Goal: Task Accomplishment & Management: Manage account settings

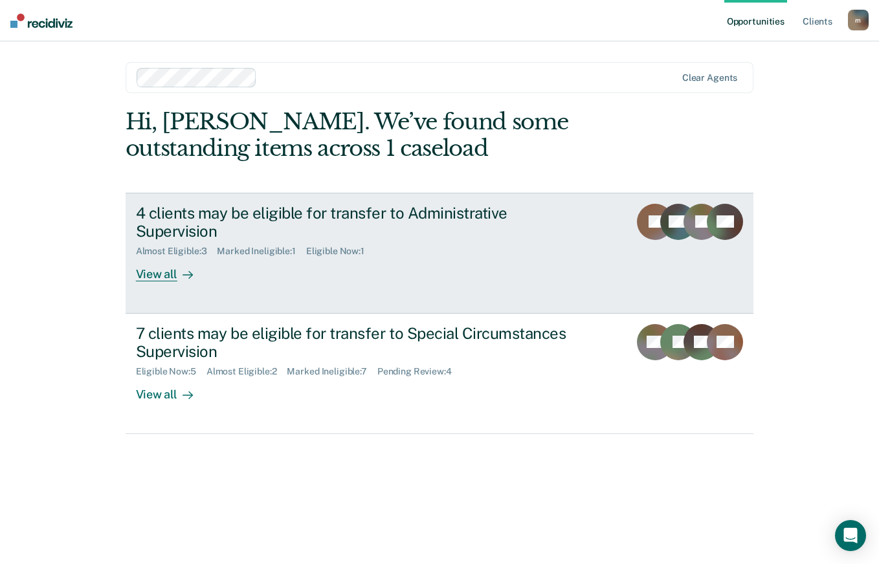
click at [169, 241] on div "Almost Eligible : 3 Marked Ineligible : 1 Eligible Now : 1" at bounding box center [363, 249] width 454 height 16
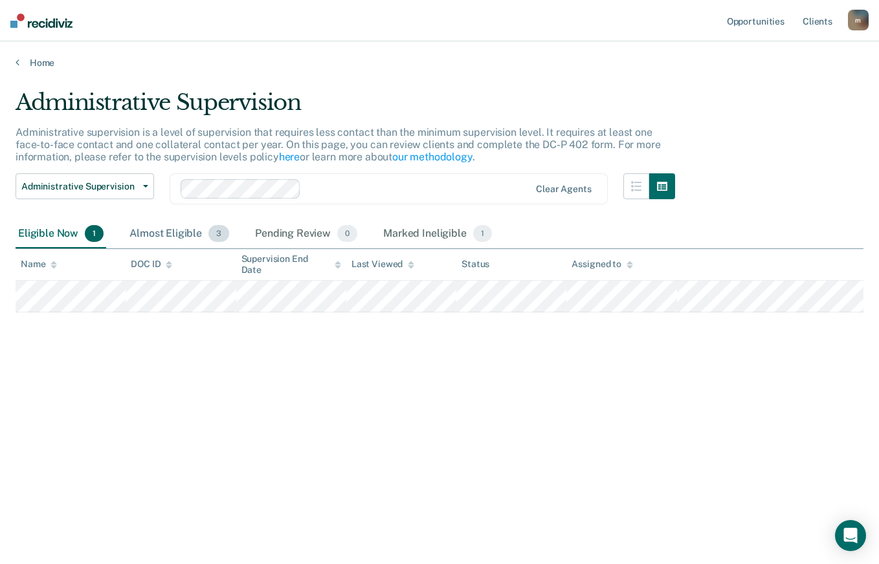
click at [163, 229] on div "Almost Eligible 3" at bounding box center [179, 234] width 105 height 28
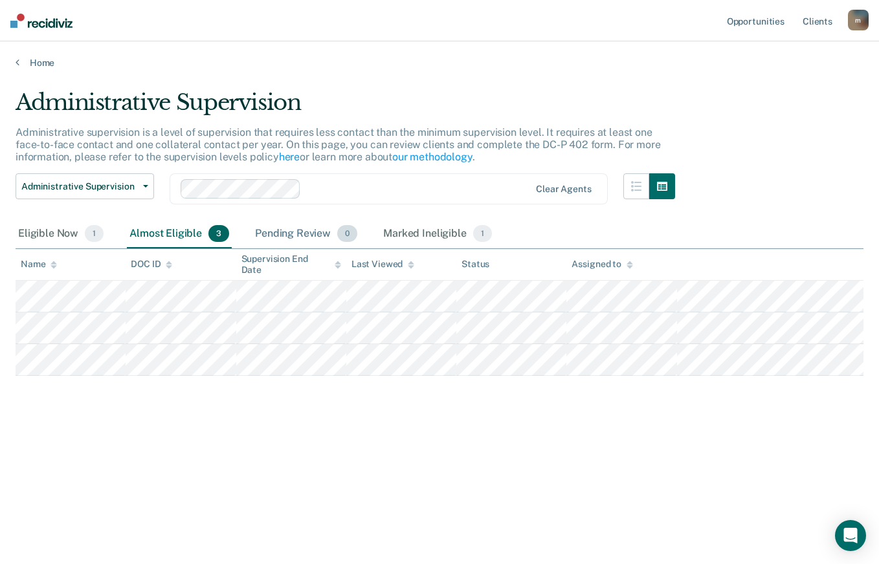
click at [294, 241] on div "Pending Review 0" at bounding box center [305, 234] width 107 height 28
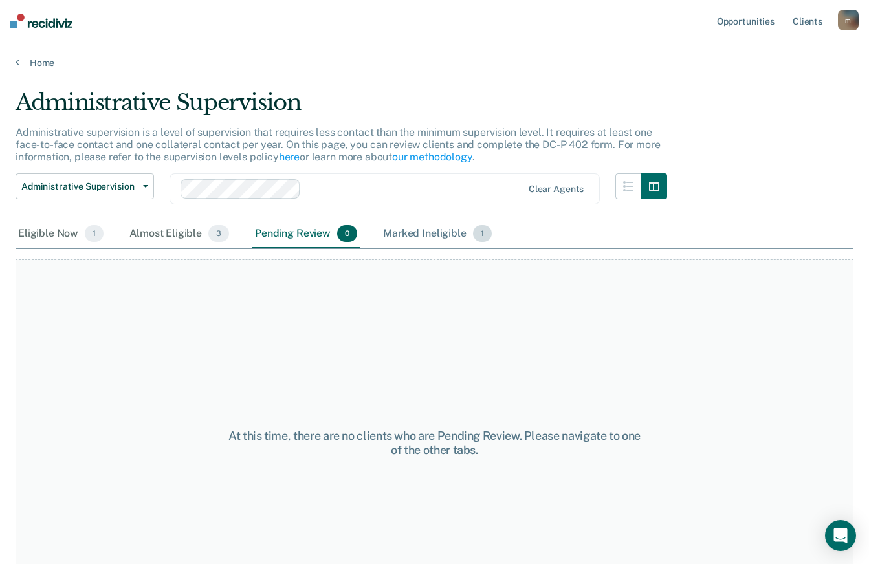
click at [414, 238] on div "Marked Ineligible 1" at bounding box center [438, 234] width 114 height 28
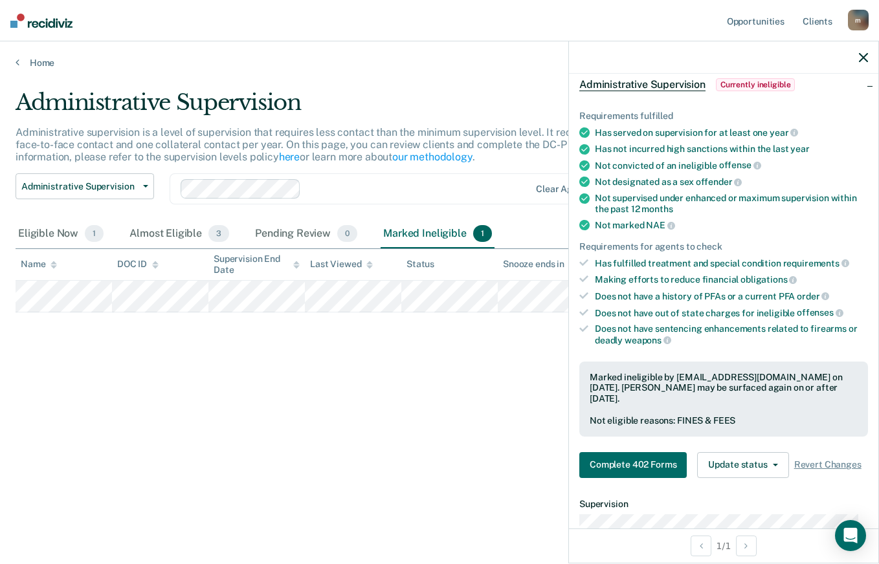
scroll to position [315, 0]
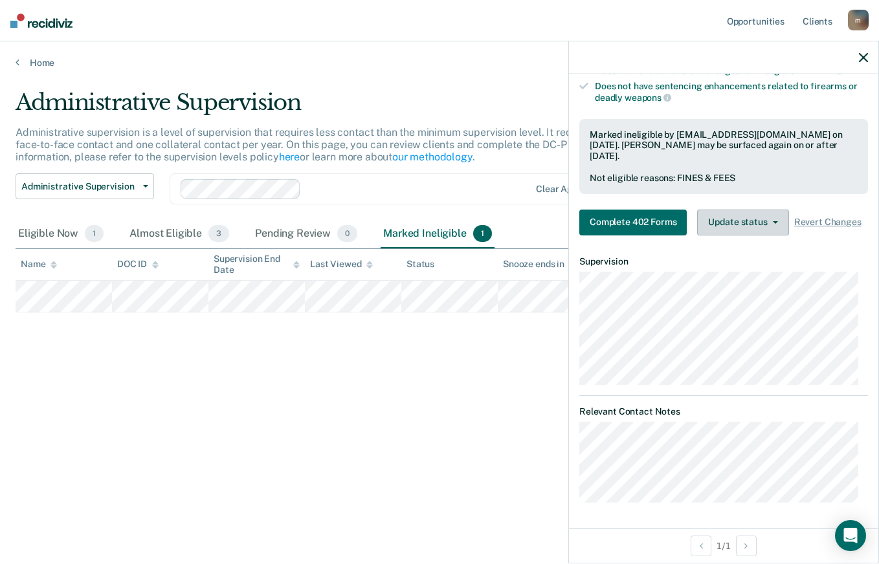
click at [770, 226] on button "Update status" at bounding box center [742, 223] width 91 height 26
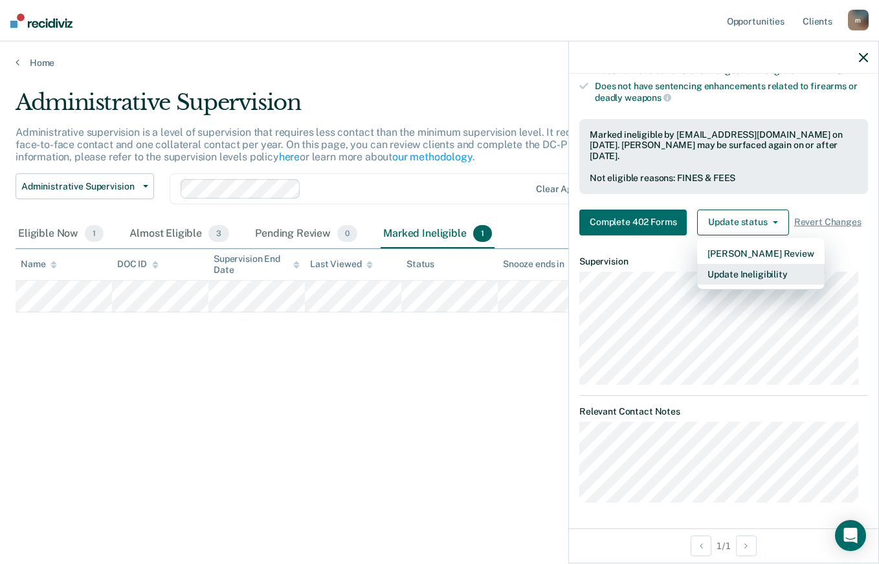
click at [774, 277] on button "Update Ineligibility" at bounding box center [760, 274] width 127 height 21
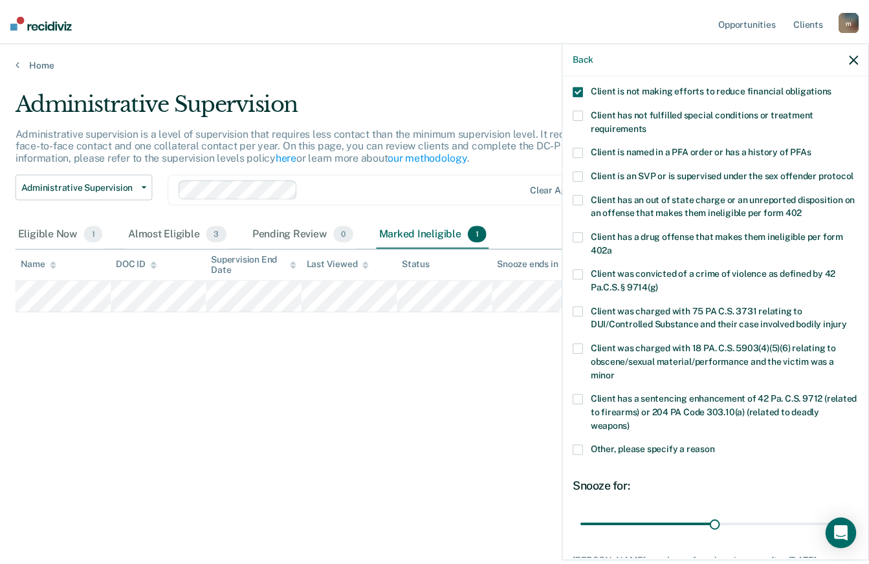
scroll to position [190, 0]
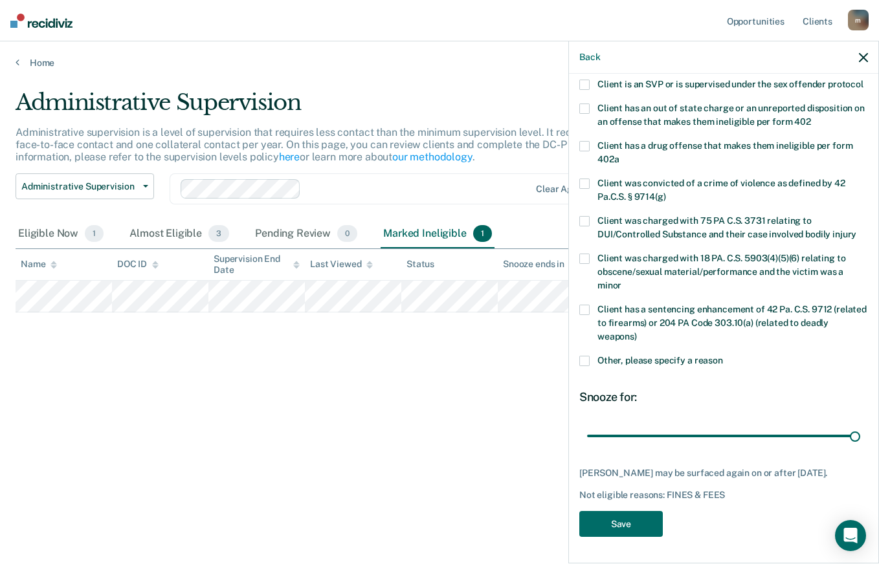
drag, startPoint x: 733, startPoint y: 440, endPoint x: 871, endPoint y: 438, distance: 137.9
type input "180"
click at [860, 438] on input "range" at bounding box center [723, 436] width 273 height 23
click at [641, 530] on button "Save" at bounding box center [621, 524] width 84 height 27
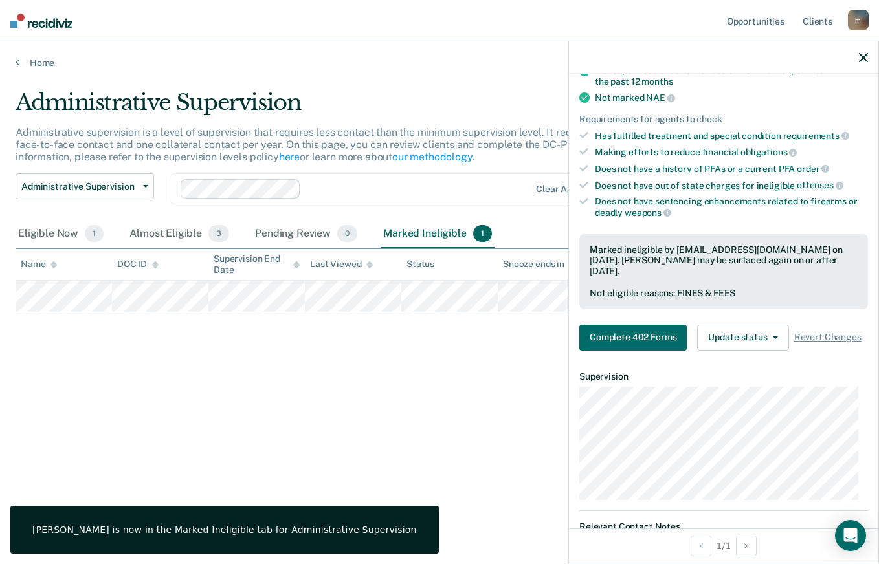
click at [144, 383] on div "Administrative Supervision Administrative supervision is a level of supervision…" at bounding box center [440, 278] width 848 height 378
click at [295, 232] on div "Pending Review 0" at bounding box center [305, 234] width 107 height 28
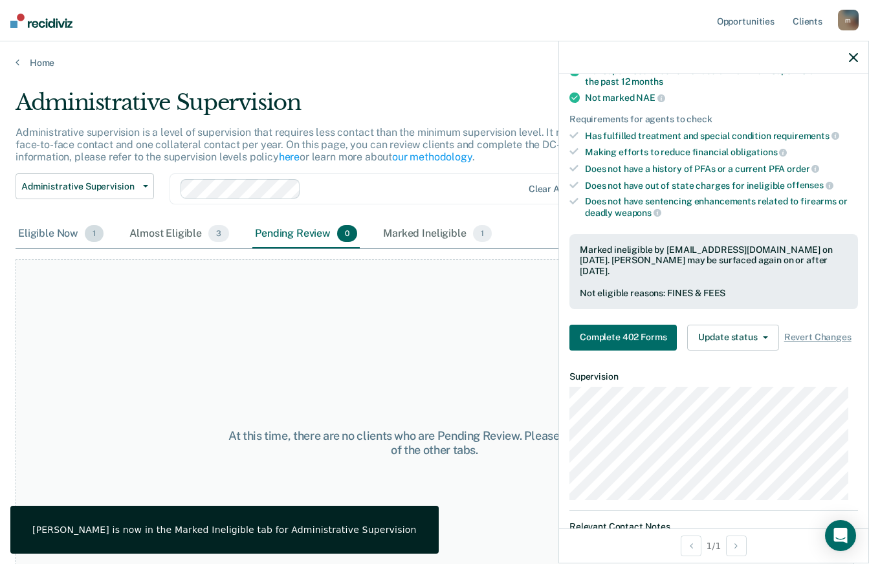
click at [49, 236] on div "Eligible Now 1" at bounding box center [61, 234] width 91 height 28
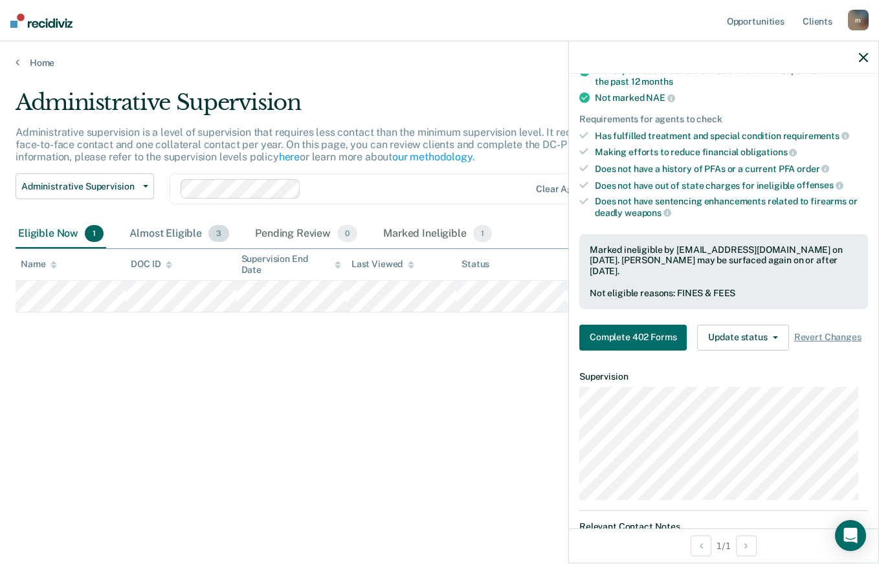
click at [158, 228] on div "Almost Eligible 3" at bounding box center [179, 234] width 105 height 28
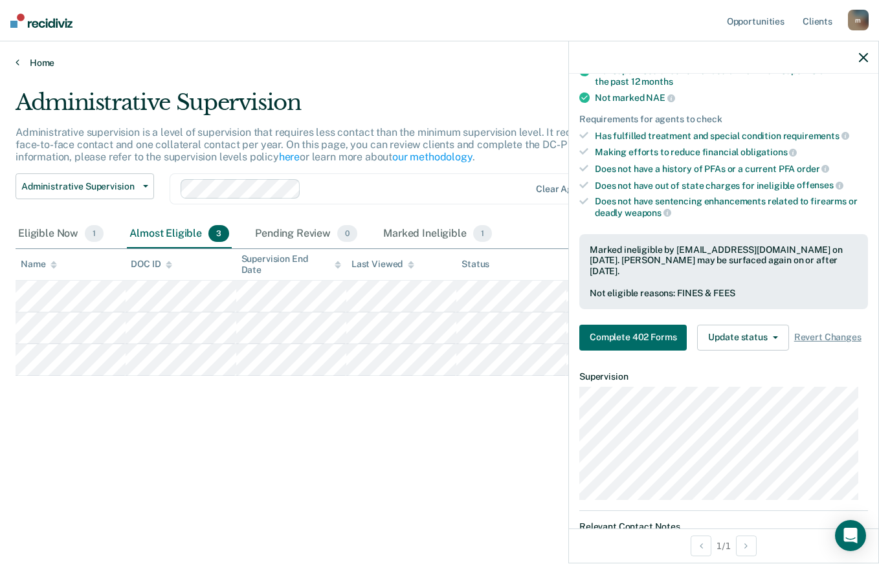
click at [35, 59] on link "Home" at bounding box center [440, 63] width 848 height 12
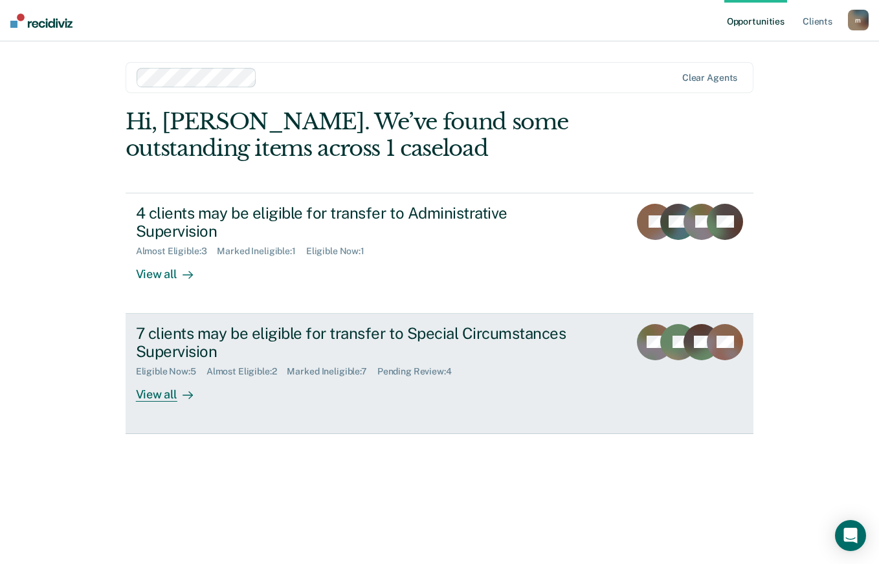
click at [156, 324] on div "7 clients may be eligible for transfer to Special Circumstances Supervision" at bounding box center [363, 343] width 454 height 38
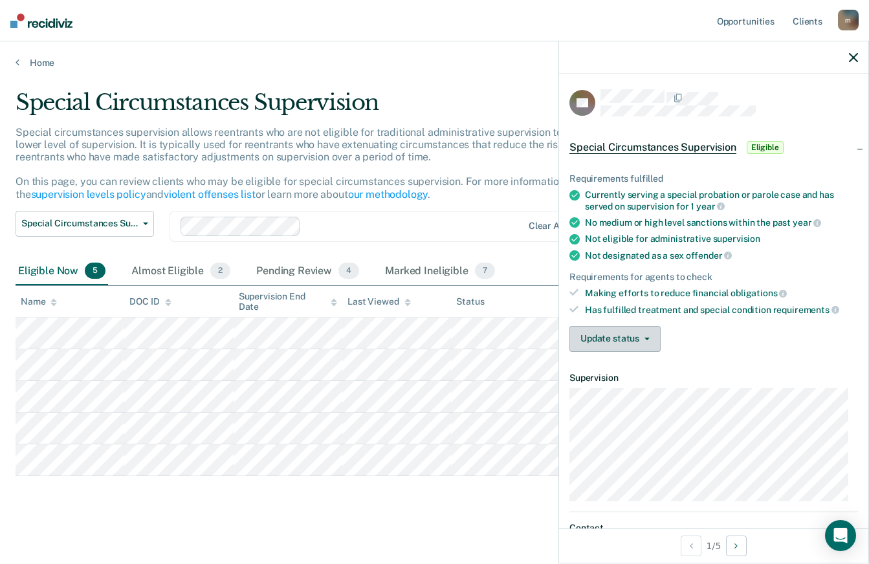
click at [621, 333] on button "Update status" at bounding box center [615, 339] width 91 height 26
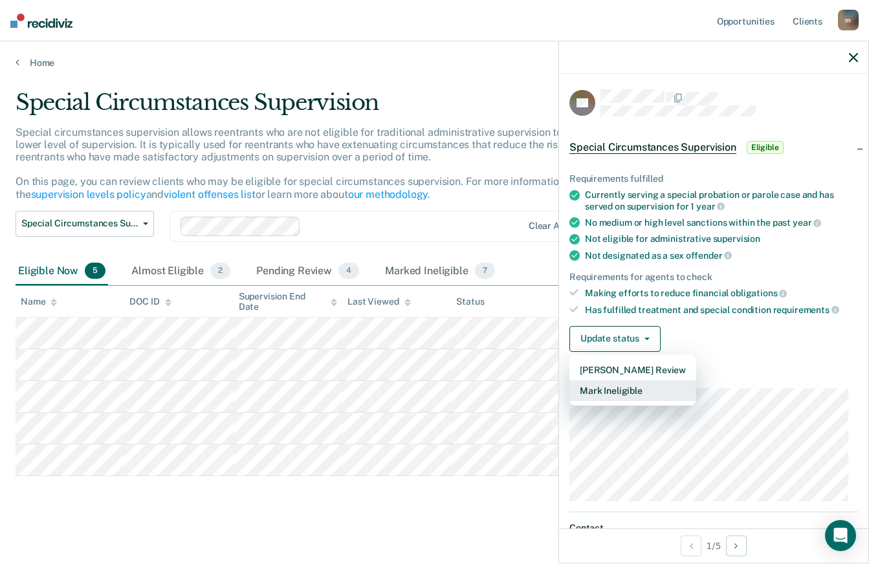
click at [588, 396] on button "Mark Ineligible" at bounding box center [633, 391] width 127 height 21
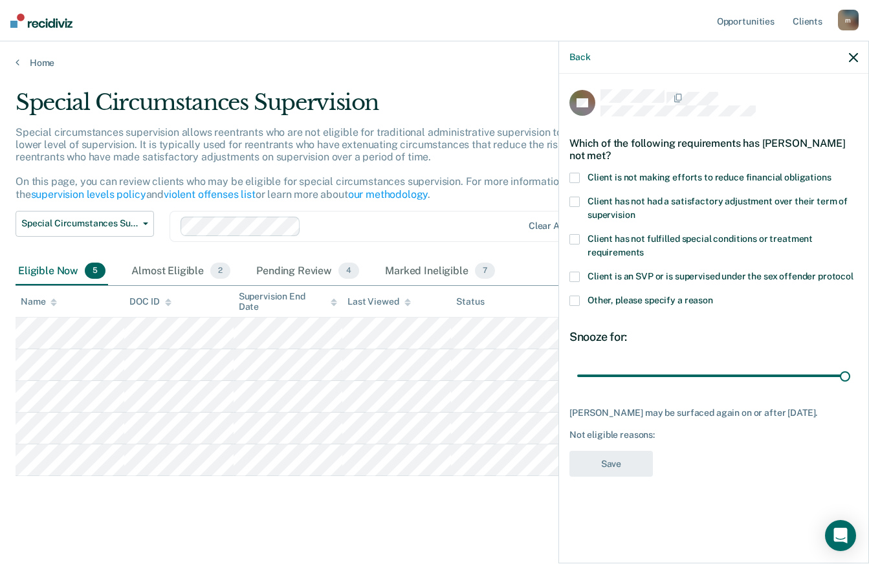
drag, startPoint x: 635, startPoint y: 379, endPoint x: 878, endPoint y: 398, distance: 244.2
type input "180"
click at [851, 387] on input "range" at bounding box center [713, 375] width 273 height 23
click at [576, 173] on span at bounding box center [575, 178] width 10 height 10
click at [592, 467] on button "Save" at bounding box center [612, 464] width 84 height 27
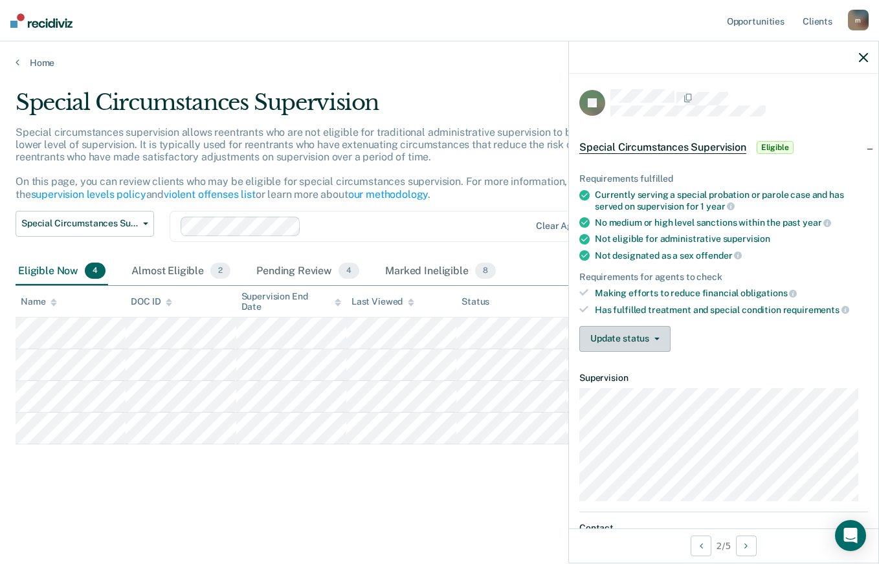
click at [638, 331] on button "Update status" at bounding box center [624, 339] width 91 height 26
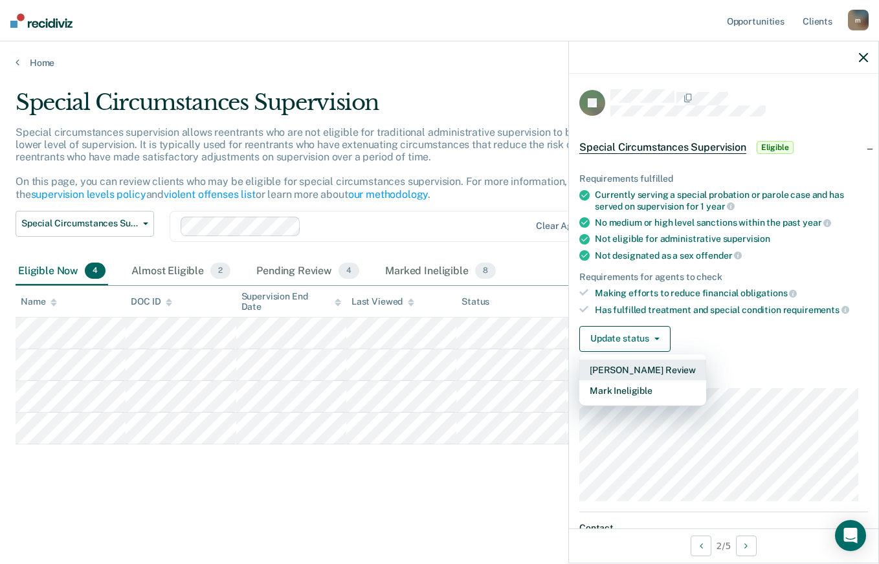
click at [605, 371] on button "[PERSON_NAME] Review" at bounding box center [642, 370] width 127 height 21
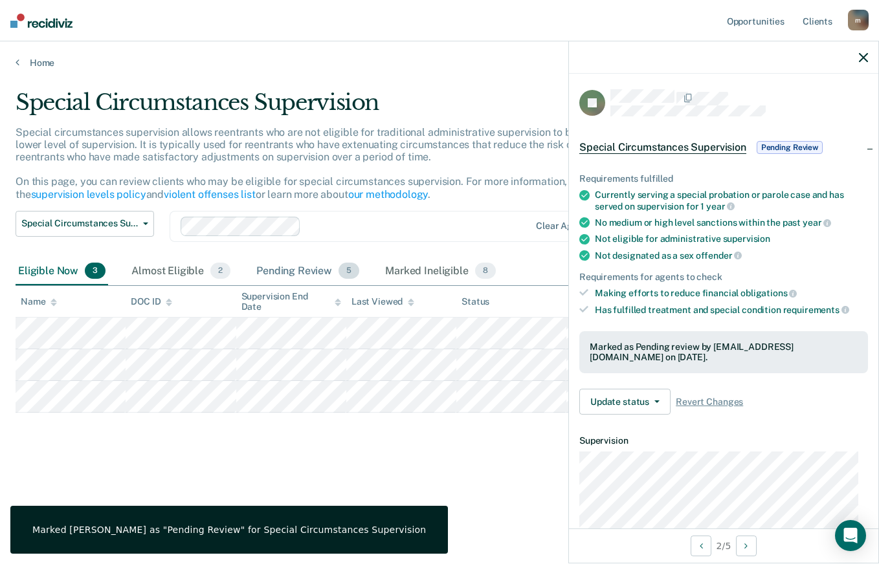
click at [302, 280] on div "Pending Review 5" at bounding box center [308, 272] width 108 height 28
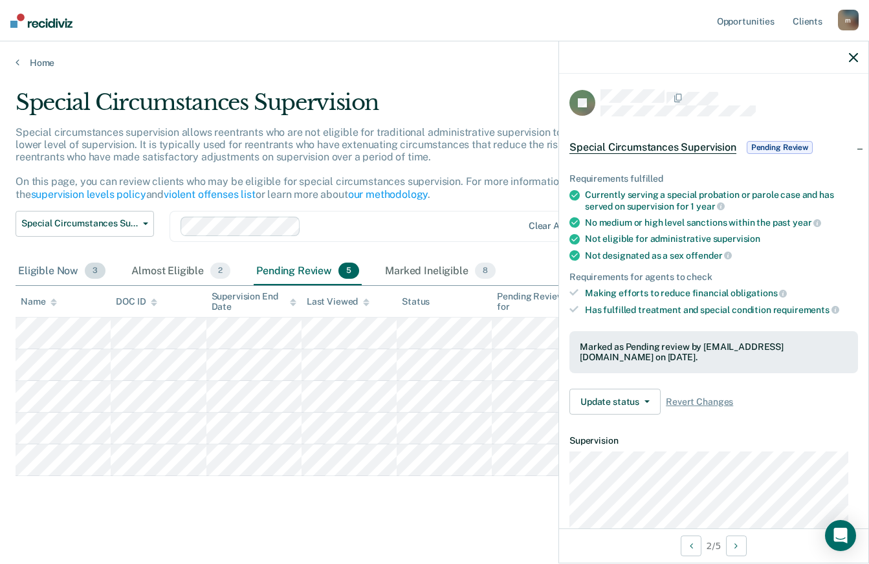
click at [62, 271] on div "Eligible Now 3" at bounding box center [62, 272] width 93 height 28
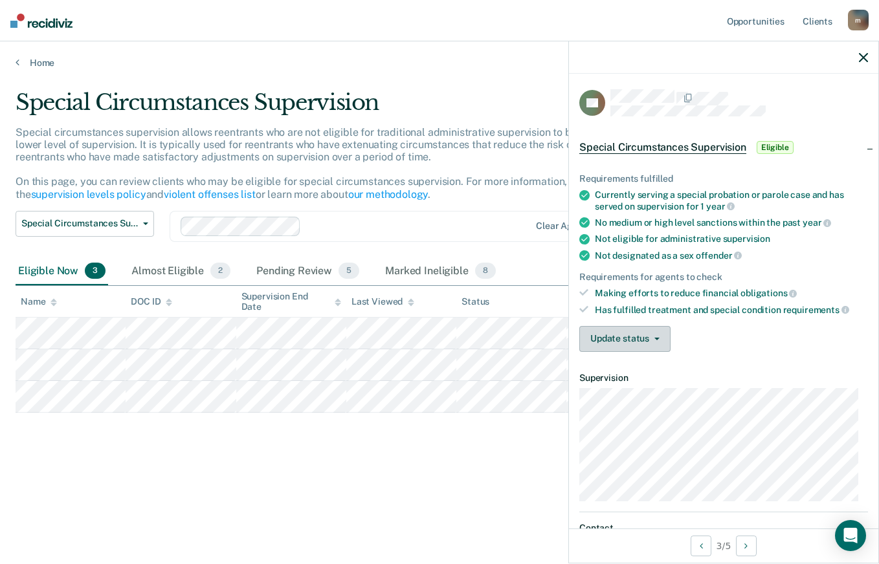
click at [658, 340] on button "Update status" at bounding box center [624, 339] width 91 height 26
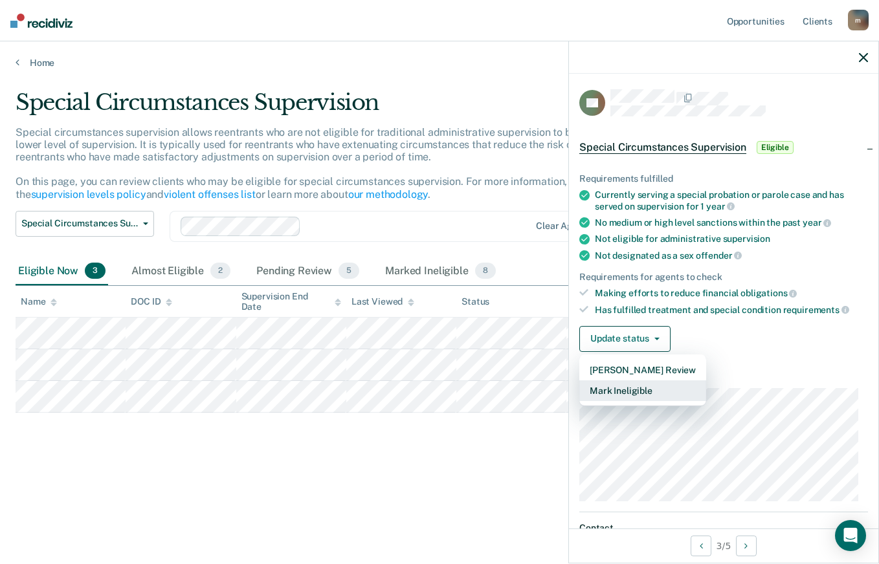
click at [608, 396] on button "Mark Ineligible" at bounding box center [642, 391] width 127 height 21
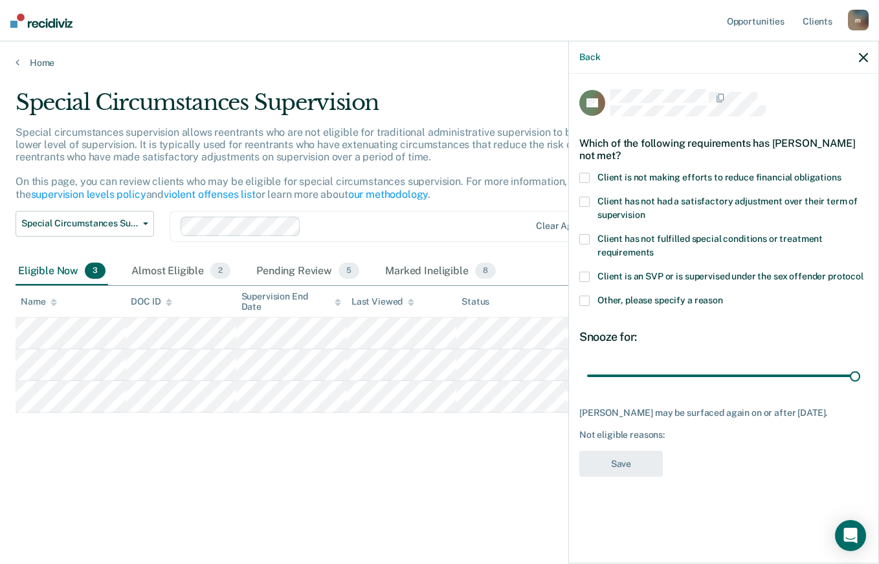
drag, startPoint x: 629, startPoint y: 381, endPoint x: 878, endPoint y: 387, distance: 249.3
type input "180"
click at [860, 387] on input "range" at bounding box center [723, 375] width 273 height 23
click at [585, 175] on span at bounding box center [584, 178] width 10 height 10
click at [605, 467] on button "Save" at bounding box center [621, 464] width 84 height 27
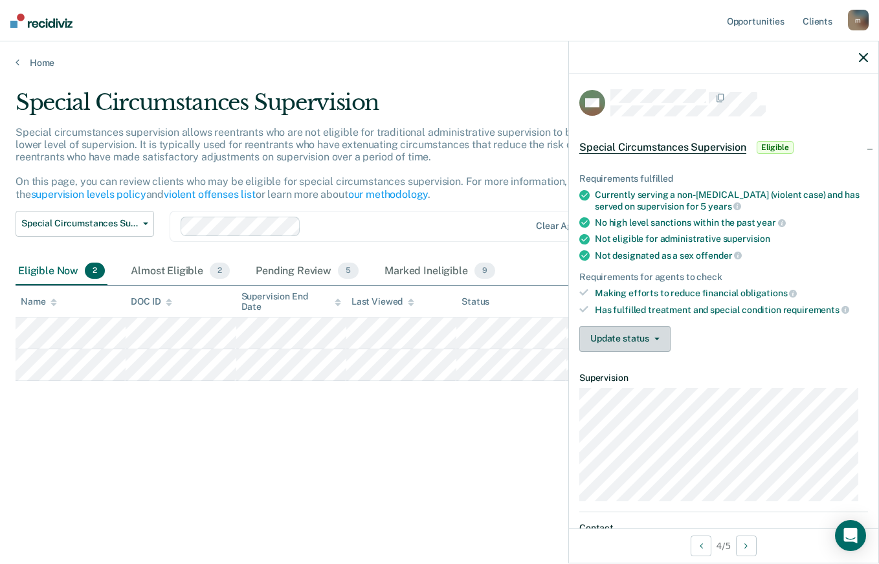
click at [654, 342] on button "Update status" at bounding box center [624, 339] width 91 height 26
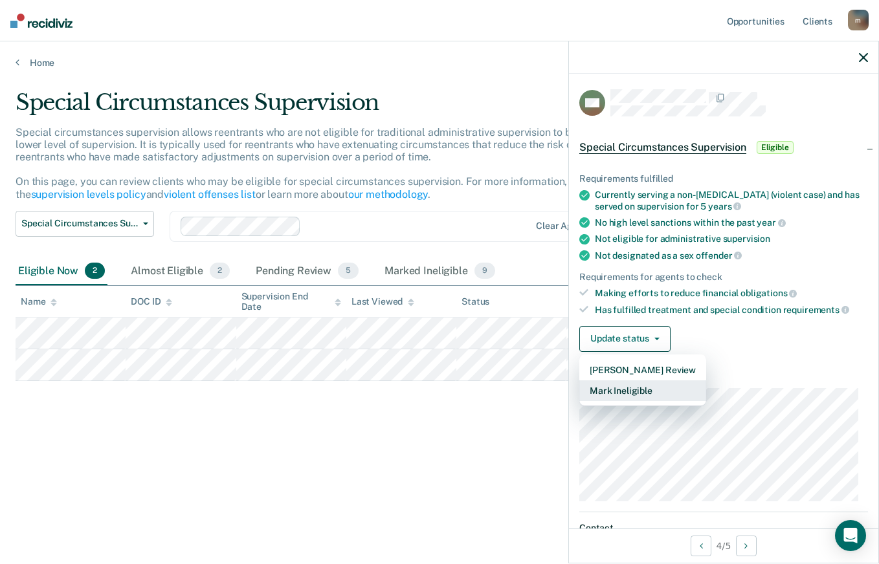
click at [607, 392] on button "Mark Ineligible" at bounding box center [642, 391] width 127 height 21
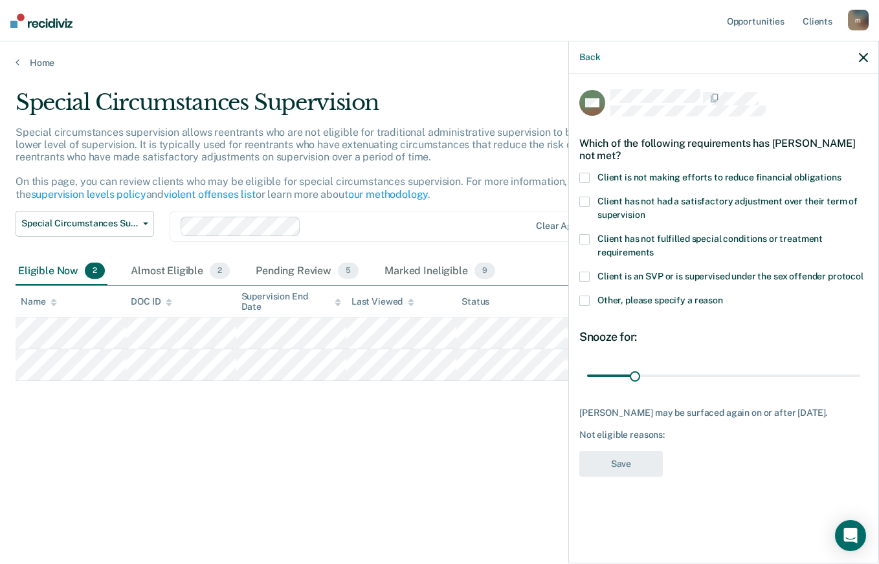
click at [581, 177] on span at bounding box center [584, 178] width 10 height 10
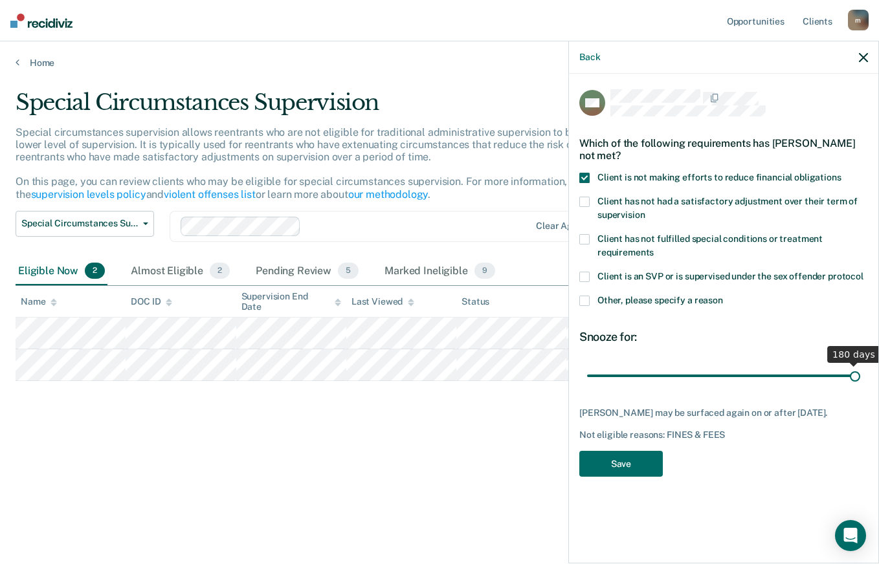
drag, startPoint x: 624, startPoint y: 377, endPoint x: 880, endPoint y: 402, distance: 257.5
type input "180"
click at [860, 387] on input "range" at bounding box center [723, 375] width 273 height 23
click at [617, 458] on button "Save" at bounding box center [621, 464] width 84 height 27
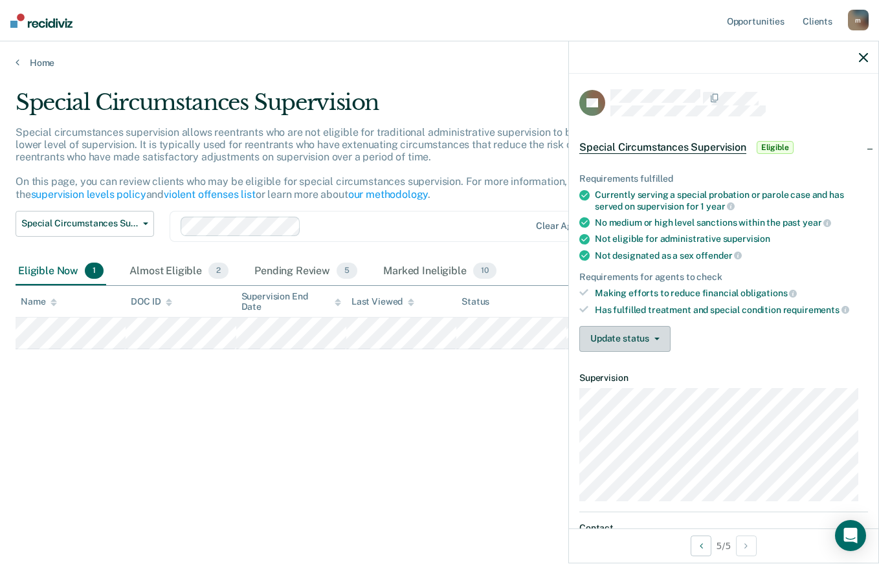
click at [663, 342] on button "Update status" at bounding box center [624, 339] width 91 height 26
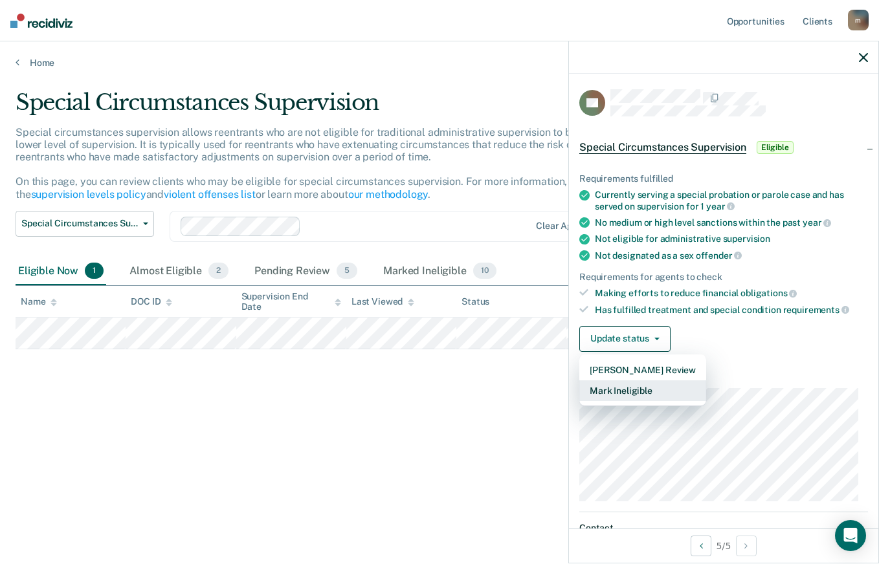
click at [604, 397] on button "Mark Ineligible" at bounding box center [642, 391] width 127 height 21
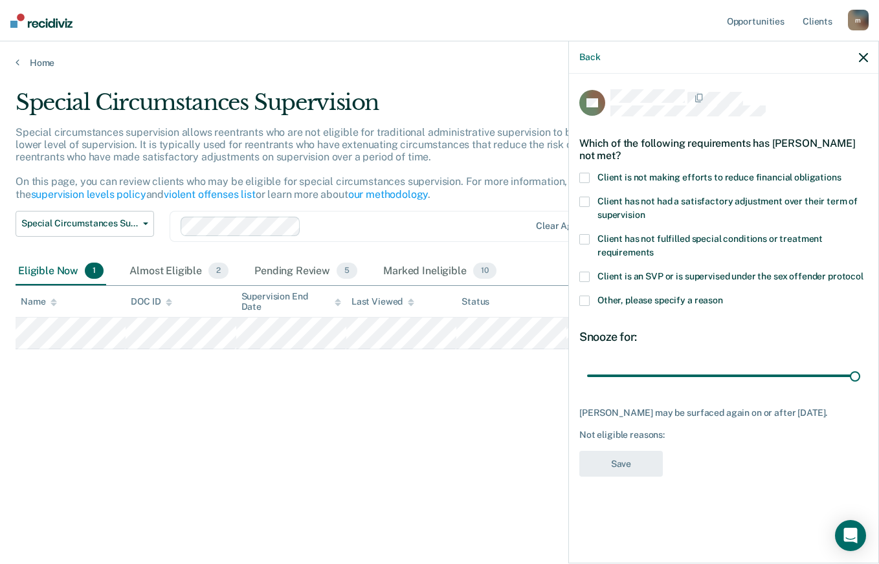
drag, startPoint x: 633, startPoint y: 374, endPoint x: 878, endPoint y: 398, distance: 246.6
type input "180"
click at [860, 387] on input "range" at bounding box center [723, 375] width 273 height 23
click at [581, 166] on div "Which of the following requirements has [PERSON_NAME] not met?" at bounding box center [723, 149] width 289 height 45
click at [581, 175] on span at bounding box center [584, 178] width 10 height 10
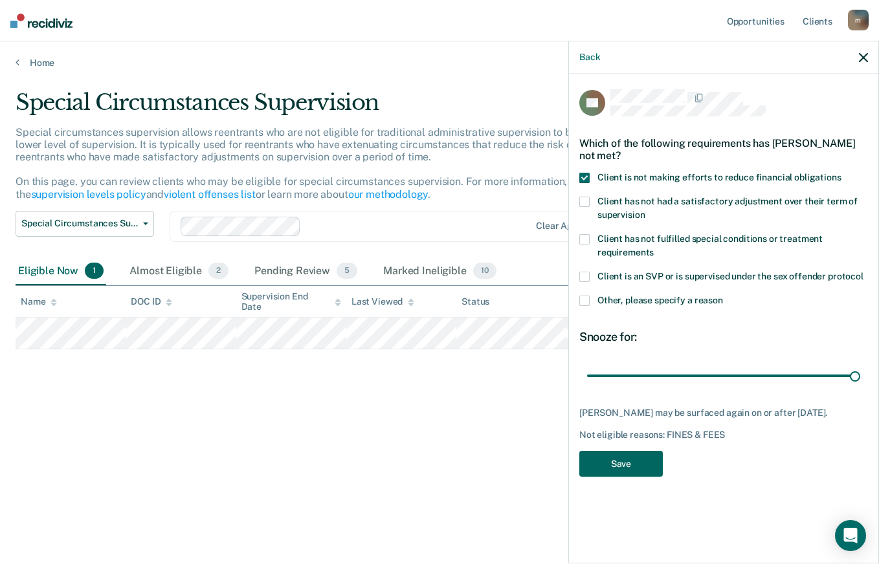
click at [610, 469] on button "Save" at bounding box center [621, 464] width 84 height 27
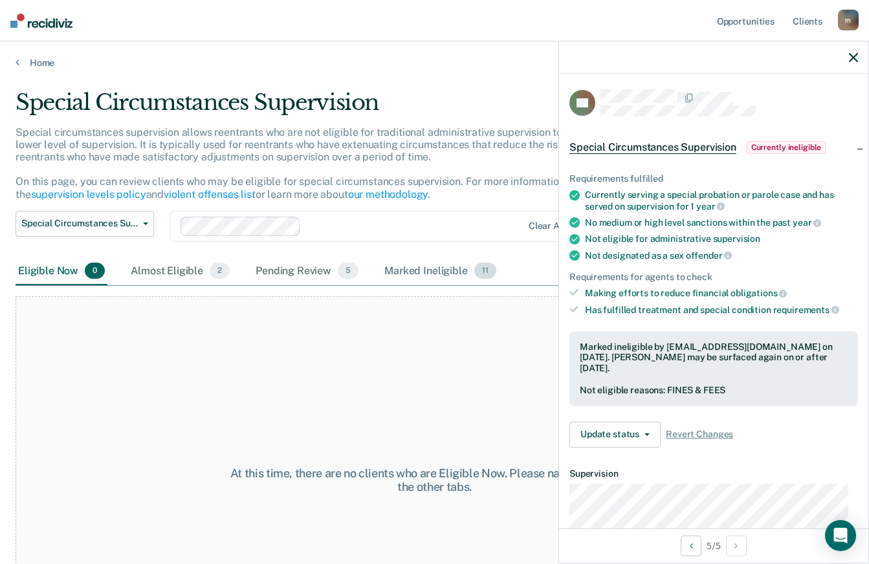
click at [404, 269] on div "Marked Ineligible 11" at bounding box center [440, 272] width 117 height 28
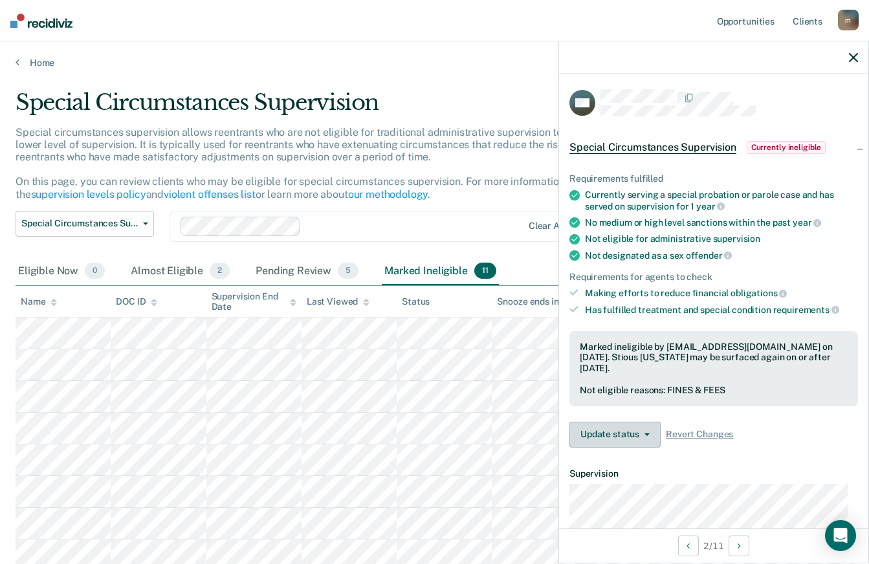
click at [640, 435] on button "Update status" at bounding box center [615, 435] width 91 height 26
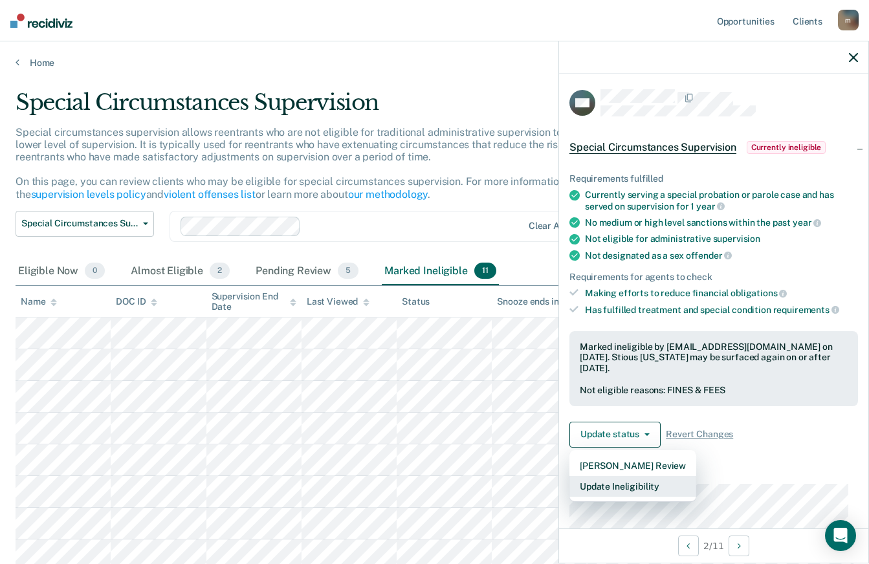
click at [600, 489] on button "Update Ineligibility" at bounding box center [633, 486] width 127 height 21
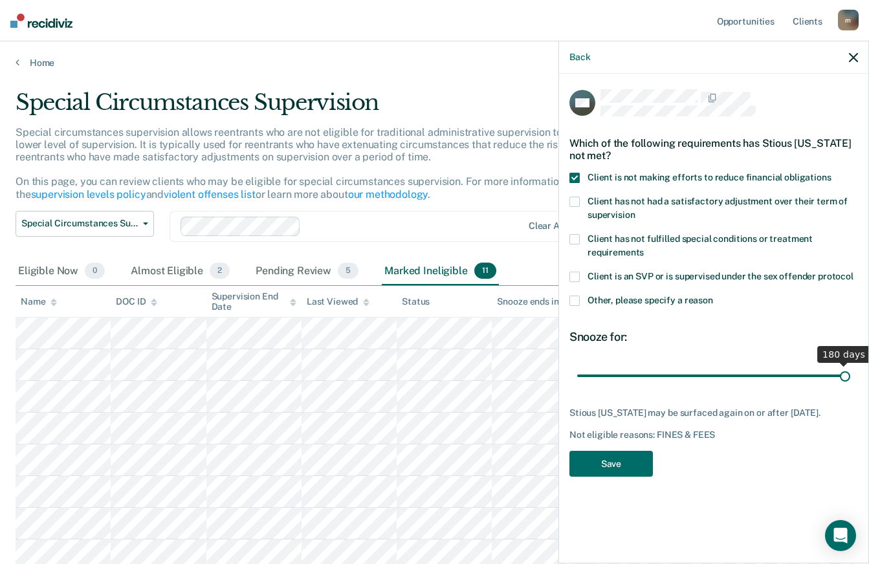
drag, startPoint x: 721, startPoint y: 378, endPoint x: 873, endPoint y: 399, distance: 153.5
type input "180"
click at [851, 387] on input "range" at bounding box center [713, 375] width 273 height 23
click at [596, 458] on button "Save" at bounding box center [612, 464] width 84 height 27
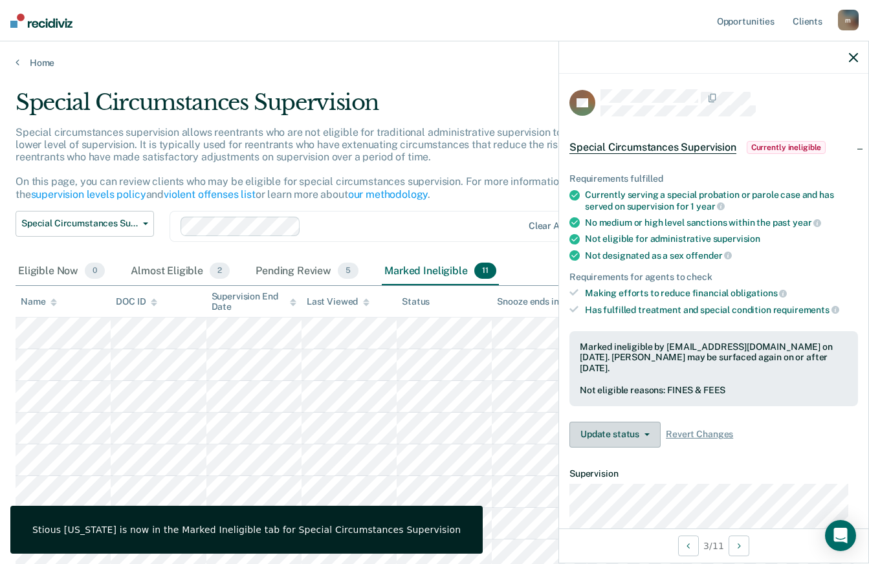
click at [651, 433] on button "Update status" at bounding box center [615, 435] width 91 height 26
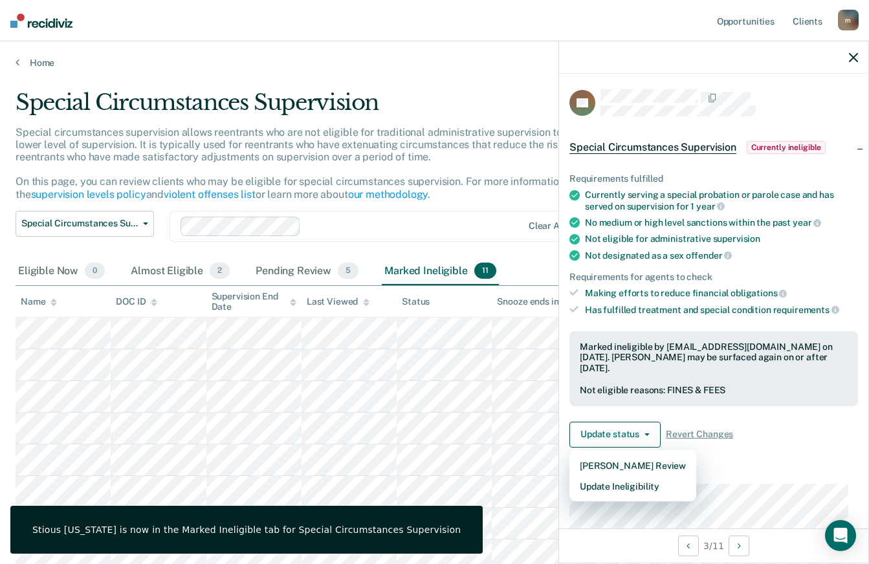
click at [599, 498] on article "BC Special Circumstances Supervision Currently ineligible Requirements fulfille…" at bounding box center [714, 427] width 289 height 677
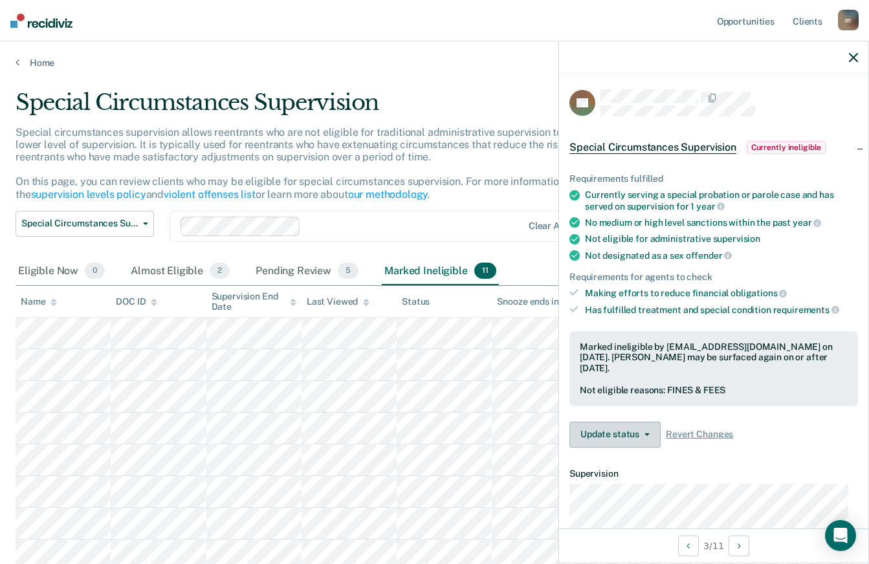
click at [643, 436] on button "Update status" at bounding box center [615, 435] width 91 height 26
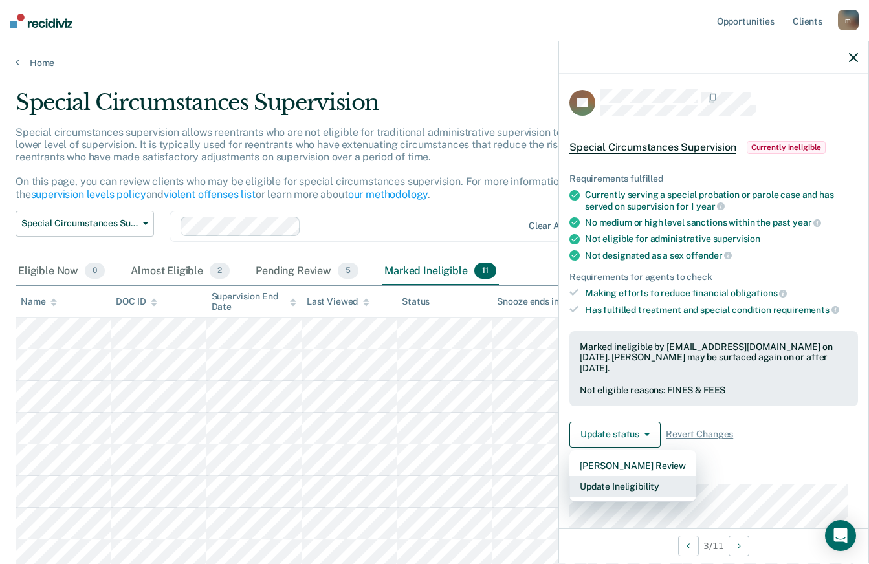
click at [594, 480] on button "Update Ineligibility" at bounding box center [633, 486] width 127 height 21
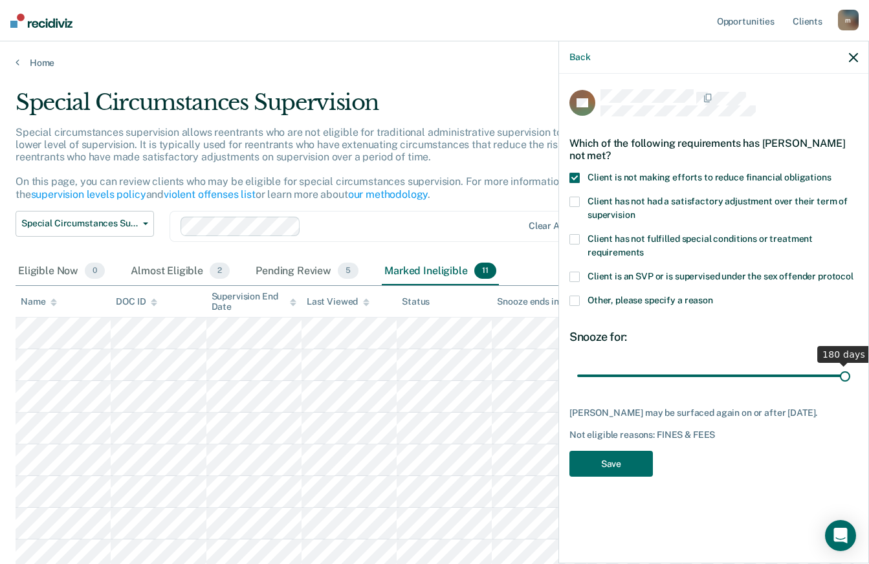
drag, startPoint x: 705, startPoint y: 379, endPoint x: 878, endPoint y: 403, distance: 175.1
type input "180"
click at [851, 387] on input "range" at bounding box center [713, 375] width 273 height 23
click at [600, 458] on button "Save" at bounding box center [612, 464] width 84 height 27
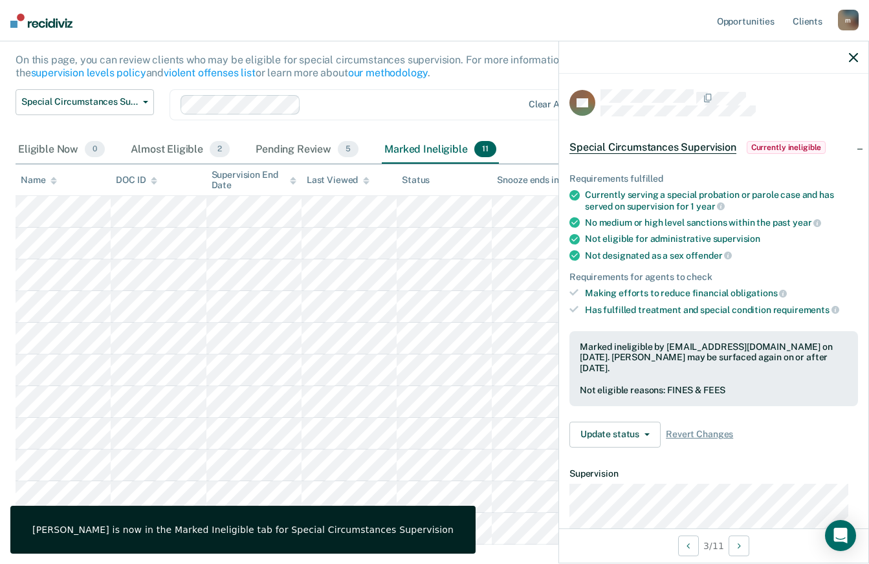
scroll to position [129, 0]
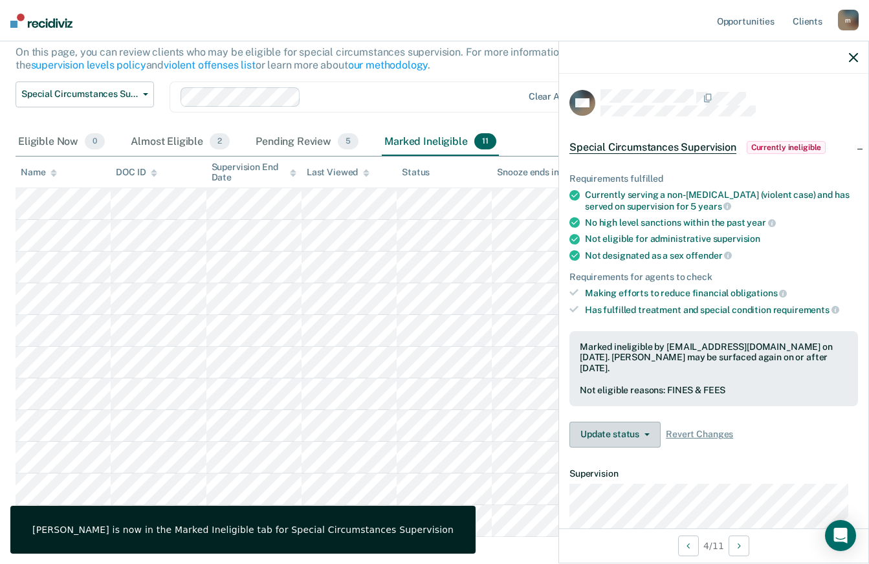
click at [633, 432] on button "Update status" at bounding box center [615, 435] width 91 height 26
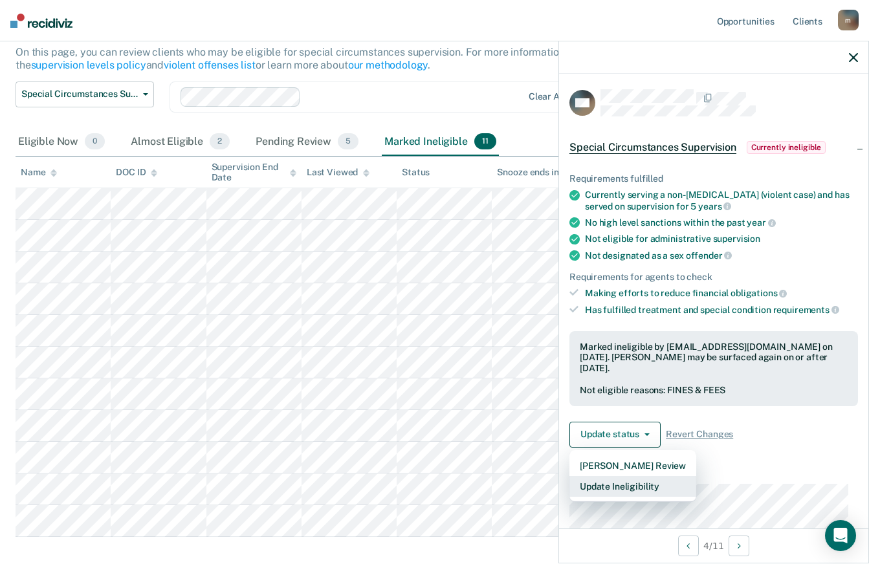
click at [593, 482] on button "Update Ineligibility" at bounding box center [633, 486] width 127 height 21
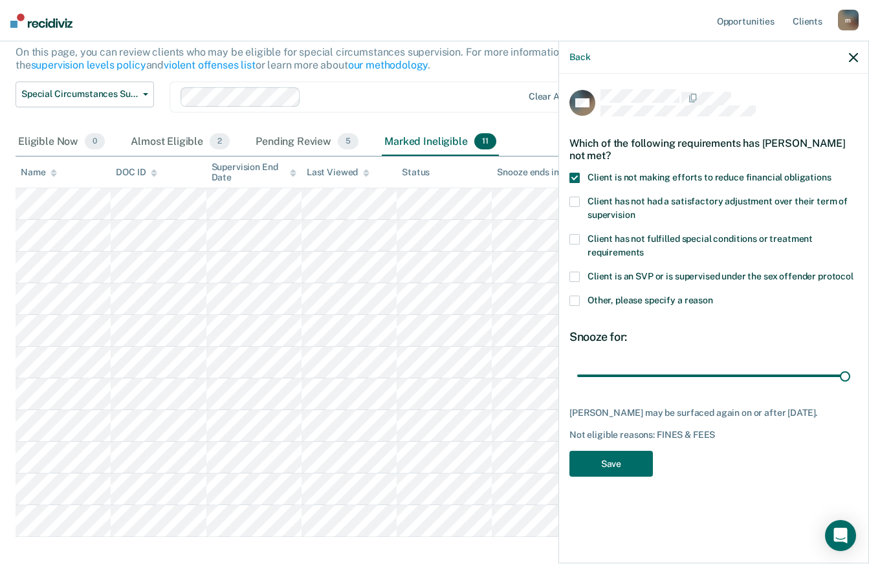
drag, startPoint x: 709, startPoint y: 384, endPoint x: 878, endPoint y: 416, distance: 172.7
type input "180"
click at [851, 387] on input "range" at bounding box center [713, 375] width 273 height 23
click at [597, 463] on button "Save" at bounding box center [612, 464] width 84 height 27
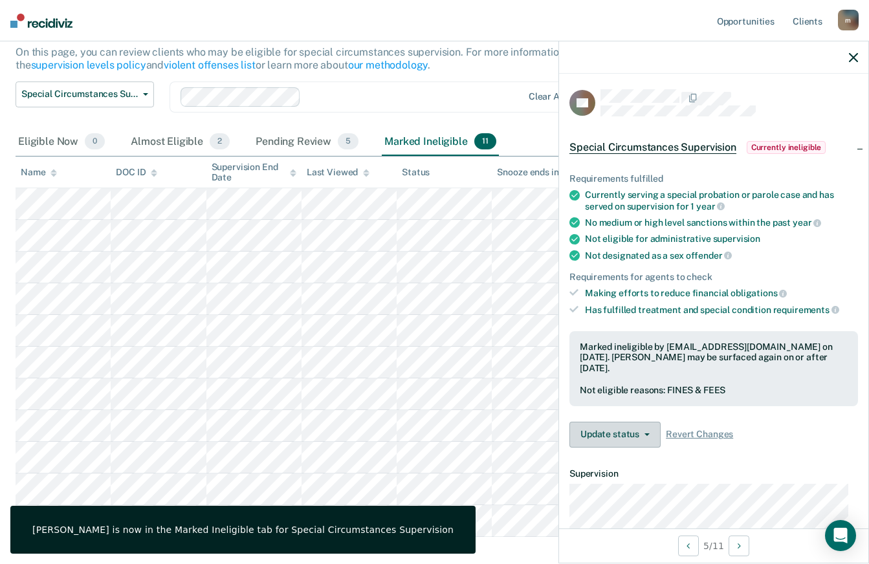
click at [641, 434] on span "button" at bounding box center [645, 435] width 10 height 3
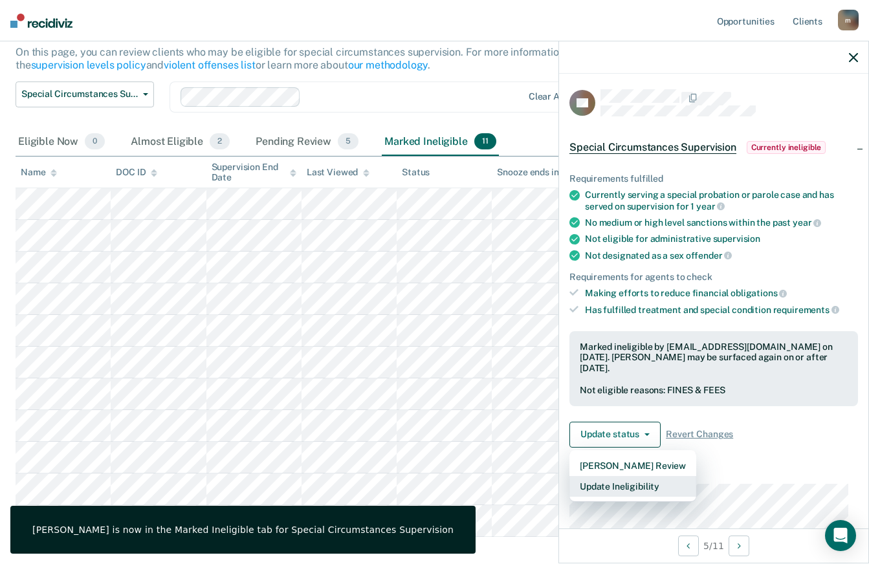
click at [594, 489] on button "Update Ineligibility" at bounding box center [633, 486] width 127 height 21
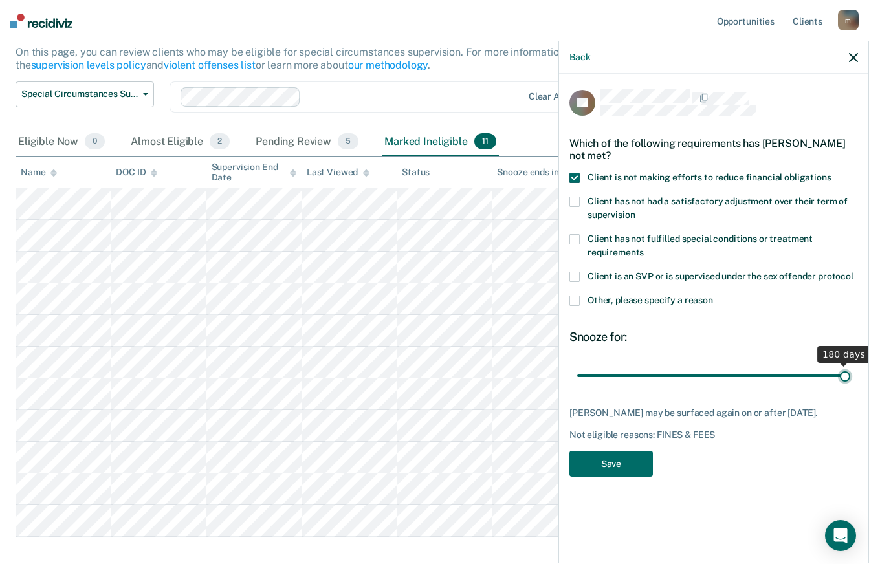
drag, startPoint x: 706, startPoint y: 370, endPoint x: 880, endPoint y: 397, distance: 176.2
type input "180"
click at [851, 387] on input "range" at bounding box center [713, 375] width 273 height 23
click at [592, 462] on button "Save" at bounding box center [612, 464] width 84 height 27
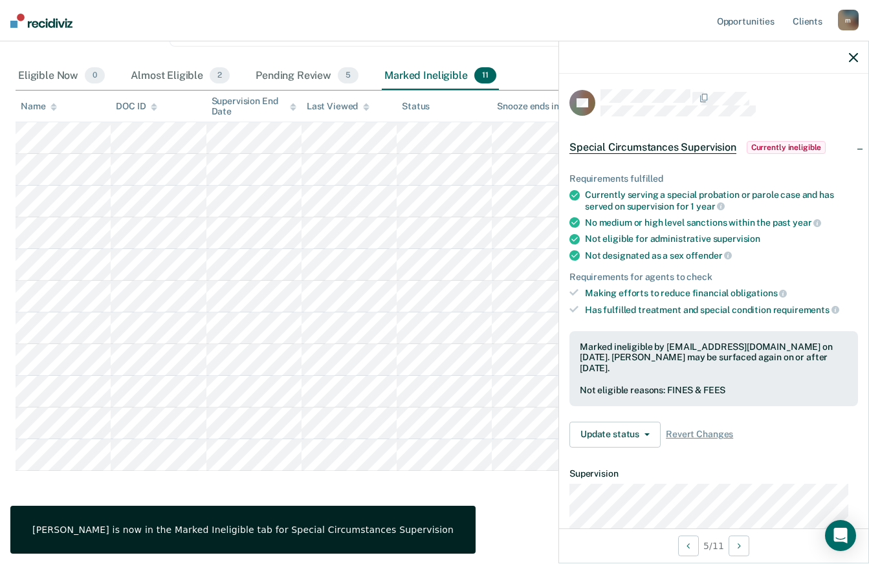
scroll to position [263, 0]
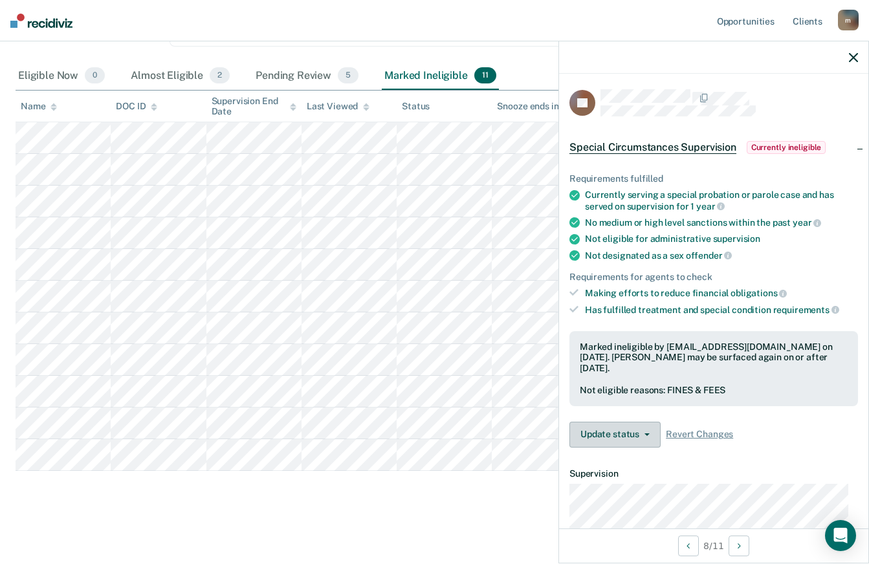
click at [628, 435] on button "Update status" at bounding box center [615, 435] width 91 height 26
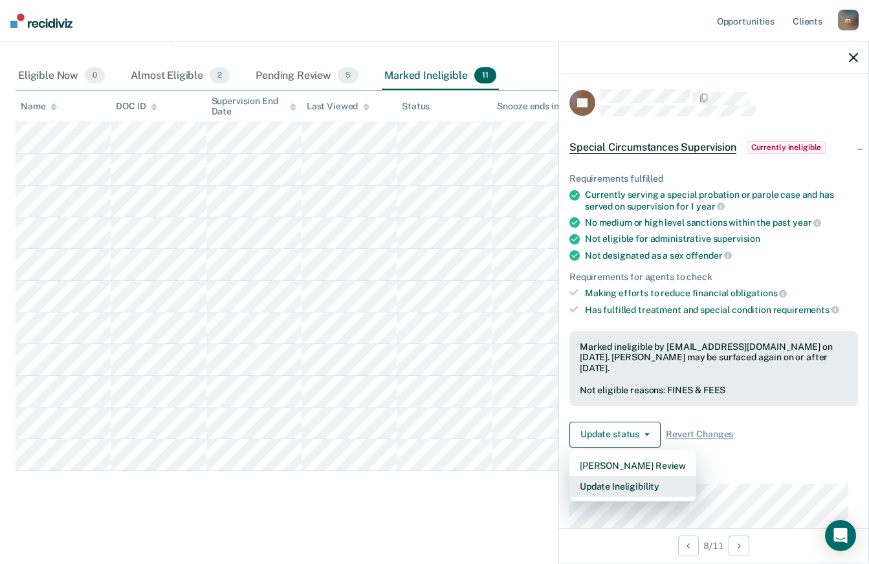
click at [591, 488] on button "Update Ineligibility" at bounding box center [633, 486] width 127 height 21
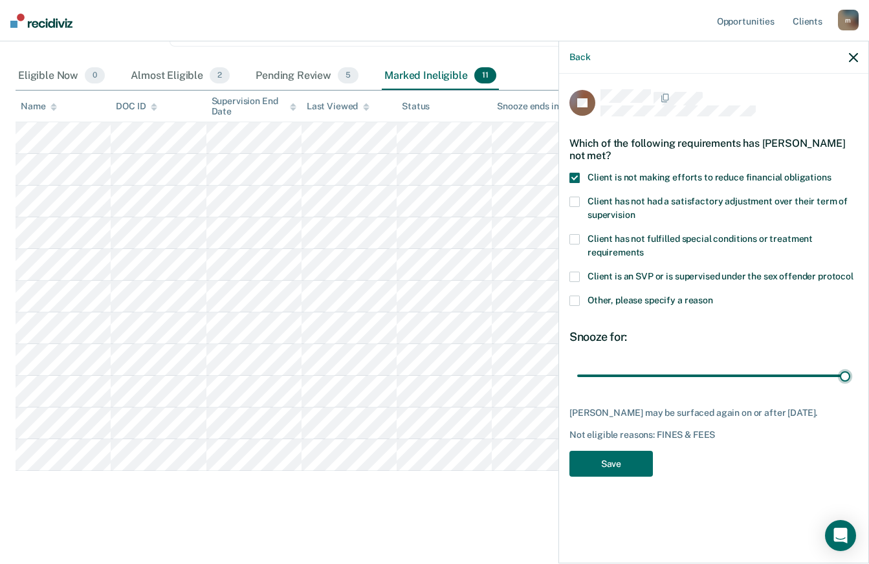
drag, startPoint x: 713, startPoint y: 366, endPoint x: 878, endPoint y: 399, distance: 169.0
type input "180"
click at [851, 387] on input "range" at bounding box center [713, 375] width 273 height 23
click at [596, 454] on button "Save" at bounding box center [612, 464] width 84 height 27
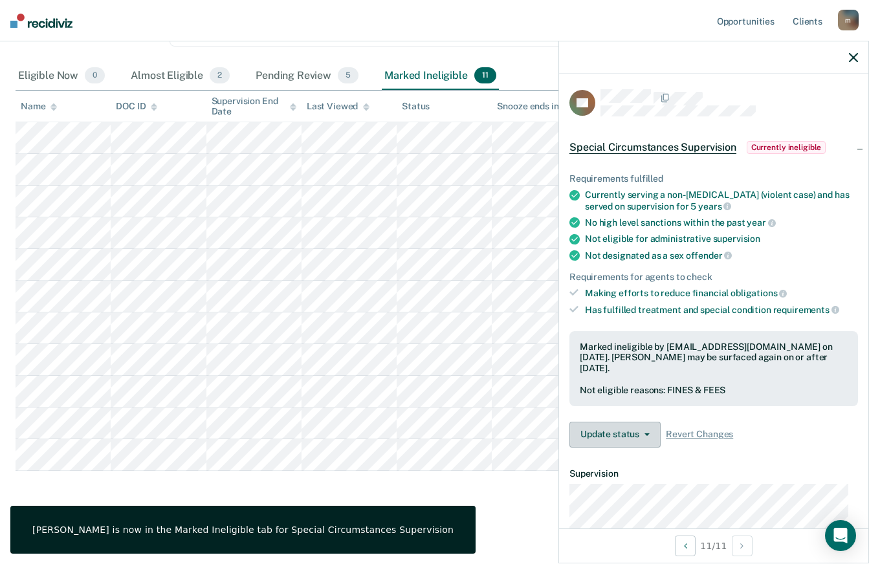
click at [624, 429] on button "Update status" at bounding box center [615, 435] width 91 height 26
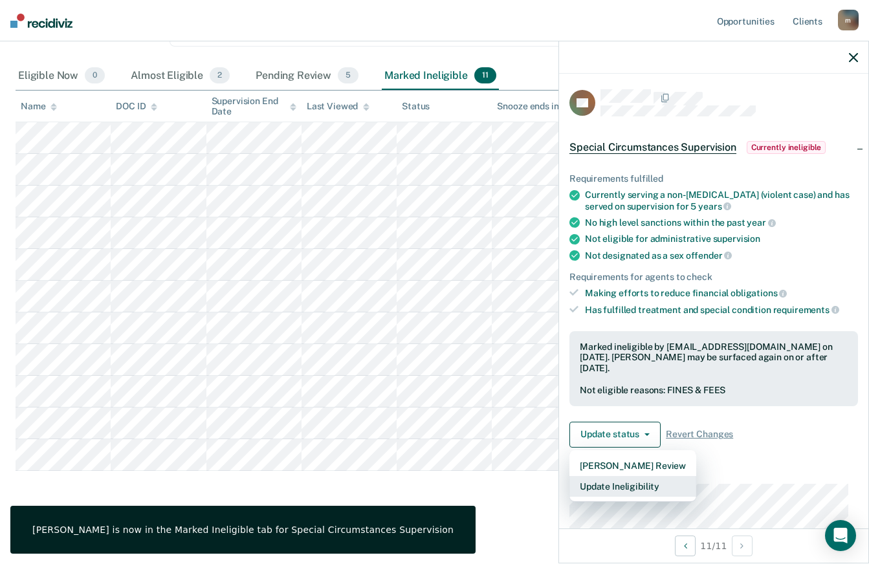
click at [596, 484] on button "Update Ineligibility" at bounding box center [633, 486] width 127 height 21
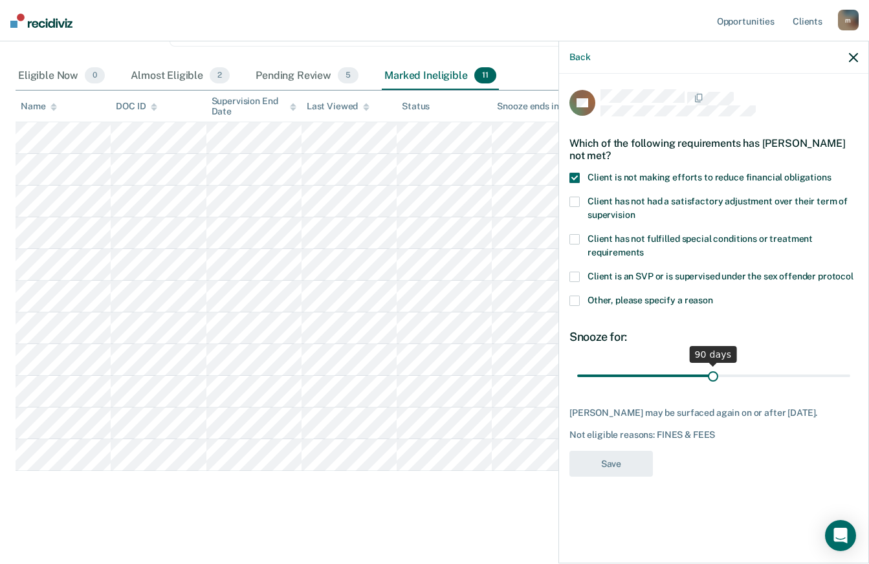
click at [716, 380] on div "AB Which of the following requirements has [PERSON_NAME] not met? Client is not…" at bounding box center [714, 287] width 289 height 396
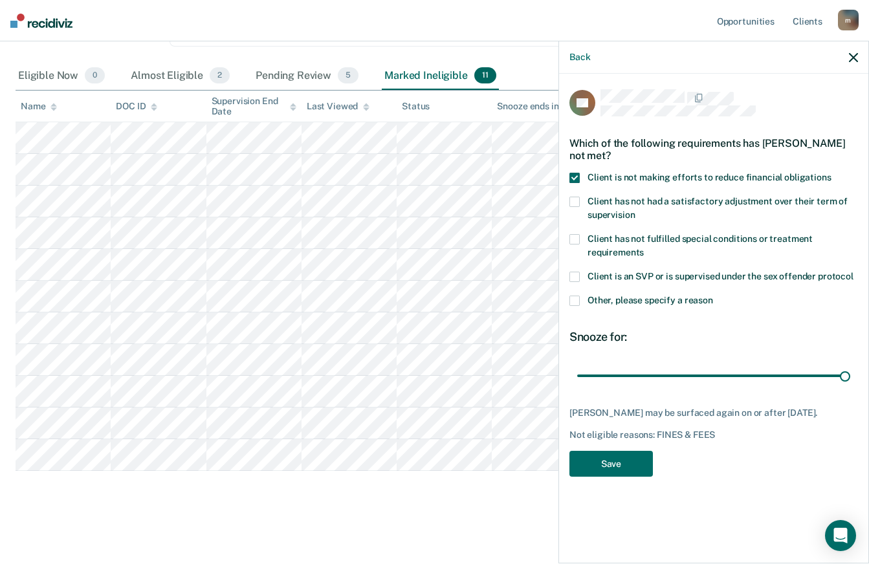
drag, startPoint x: 705, startPoint y: 380, endPoint x: 878, endPoint y: 405, distance: 175.3
type input "180"
click at [851, 387] on input "range" at bounding box center [713, 375] width 273 height 23
click at [597, 468] on button "Save" at bounding box center [612, 464] width 84 height 27
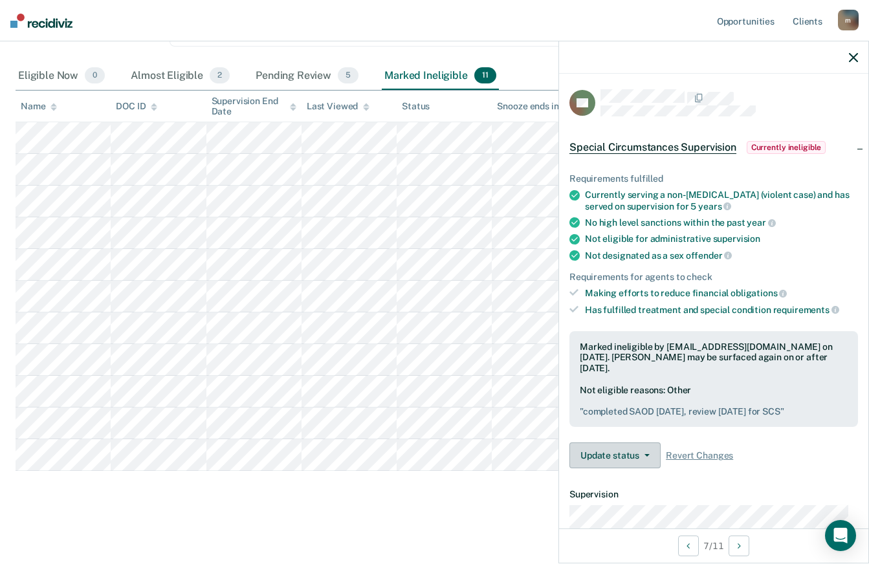
click at [645, 448] on button "Update status" at bounding box center [615, 456] width 91 height 26
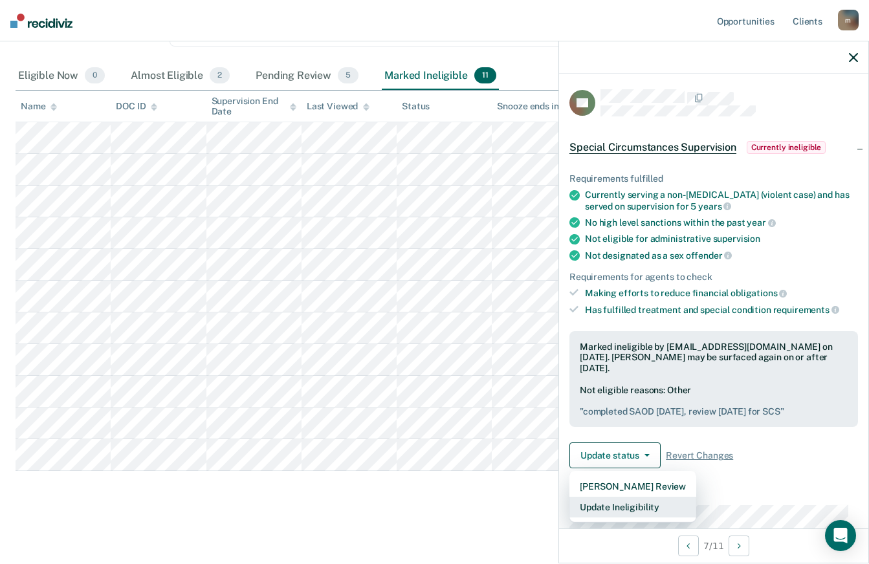
click at [643, 497] on button "Update Ineligibility" at bounding box center [633, 507] width 127 height 21
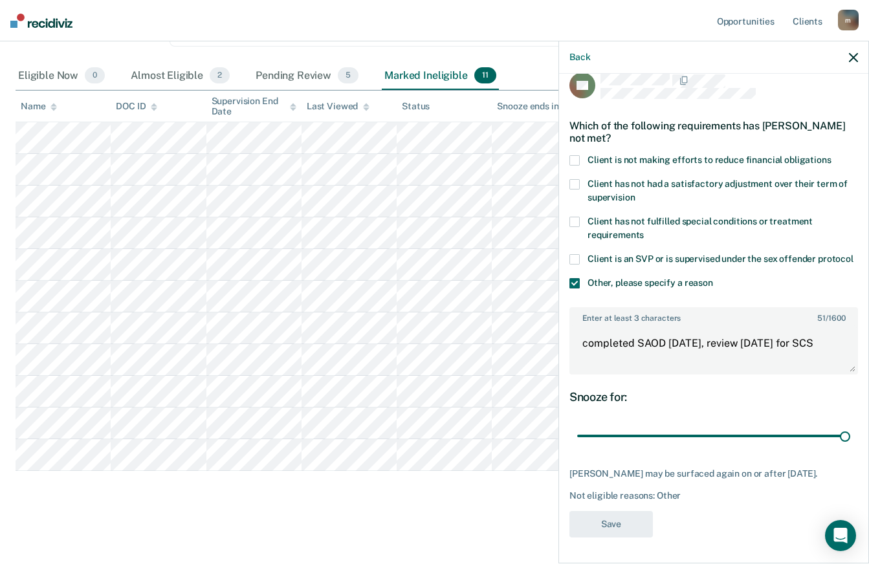
scroll to position [30, 0]
click at [574, 155] on span at bounding box center [575, 160] width 10 height 10
click at [625, 530] on button "Save" at bounding box center [612, 524] width 84 height 27
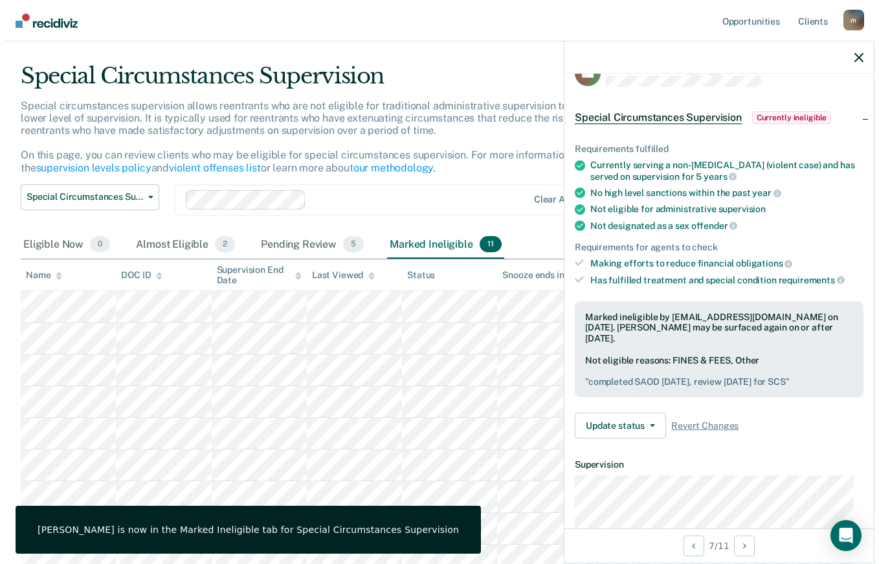
scroll to position [0, 0]
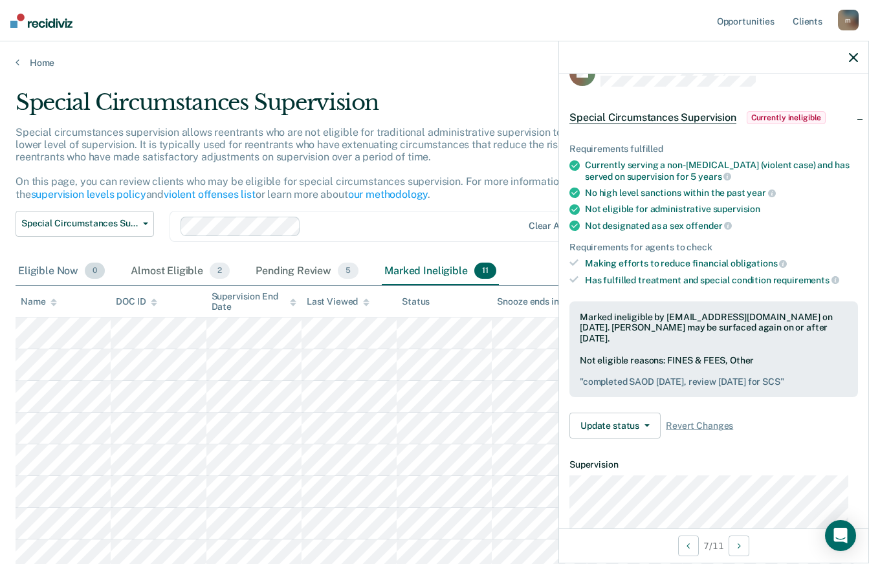
click at [47, 269] on div "Eligible Now 0" at bounding box center [62, 272] width 92 height 28
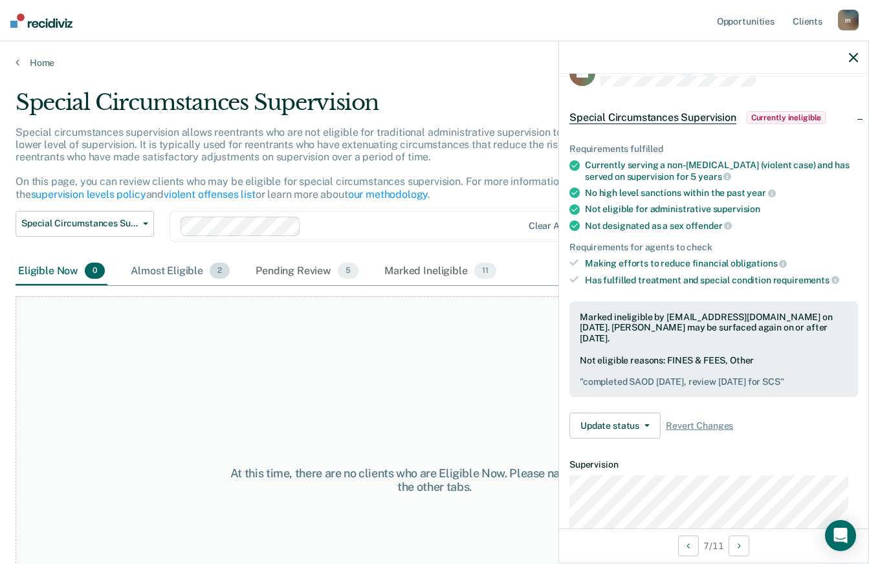
click at [170, 280] on div "Almost Eligible 2" at bounding box center [180, 272] width 104 height 28
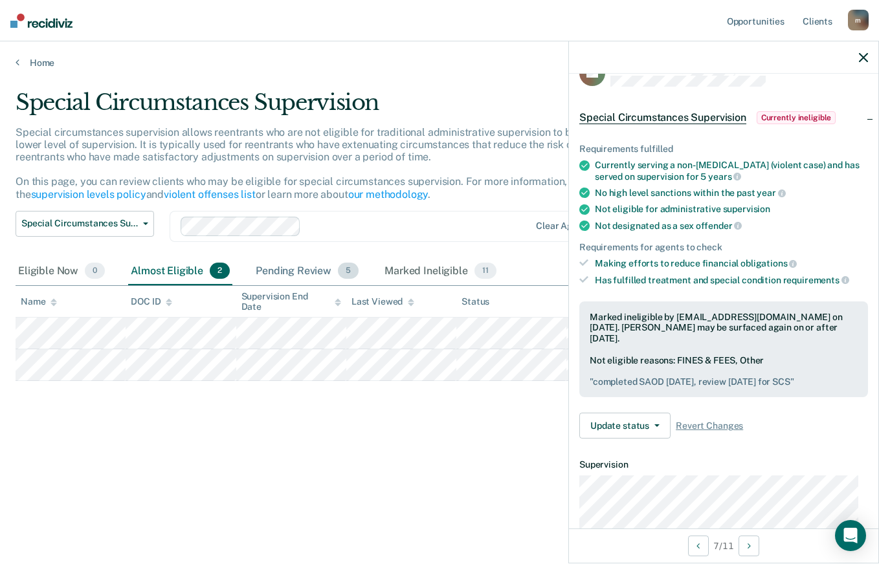
click at [281, 280] on div "Pending Review 5" at bounding box center [307, 272] width 108 height 28
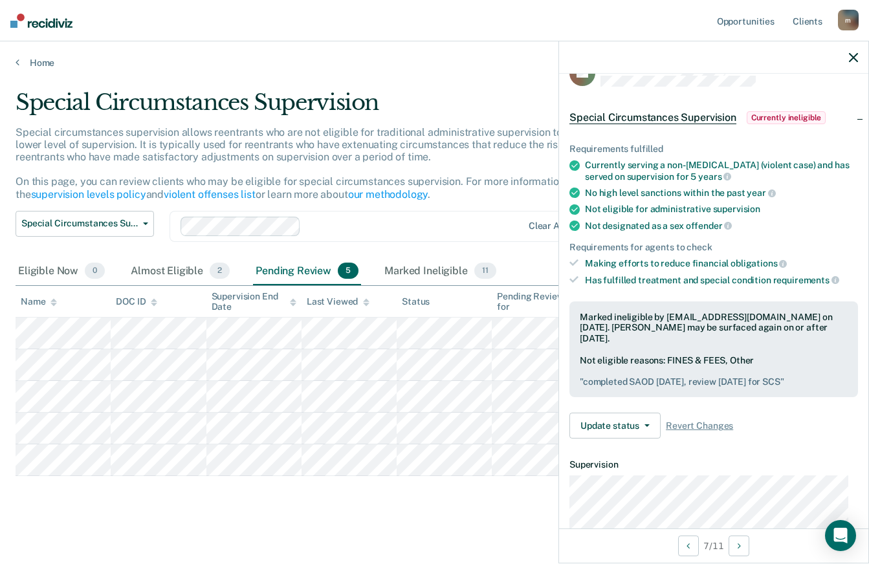
click at [32, 70] on main "Special Circumstances Supervision Special circumstances supervision allows reen…" at bounding box center [434, 317] width 869 height 497
click at [45, 63] on link "Home" at bounding box center [435, 63] width 838 height 12
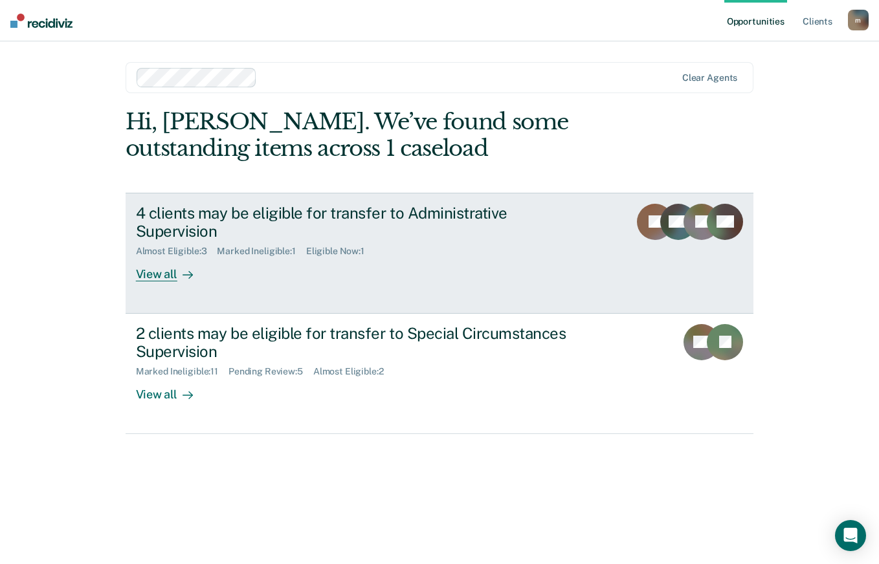
click at [156, 214] on div "4 clients may be eligible for transfer to Administrative Supervision" at bounding box center [363, 223] width 454 height 38
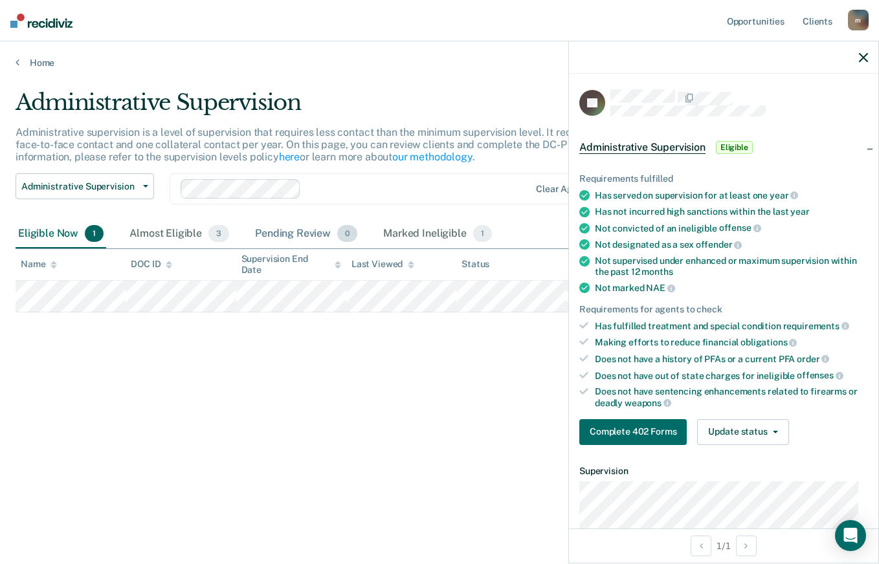
click at [285, 238] on div "Pending Review 0" at bounding box center [305, 234] width 107 height 28
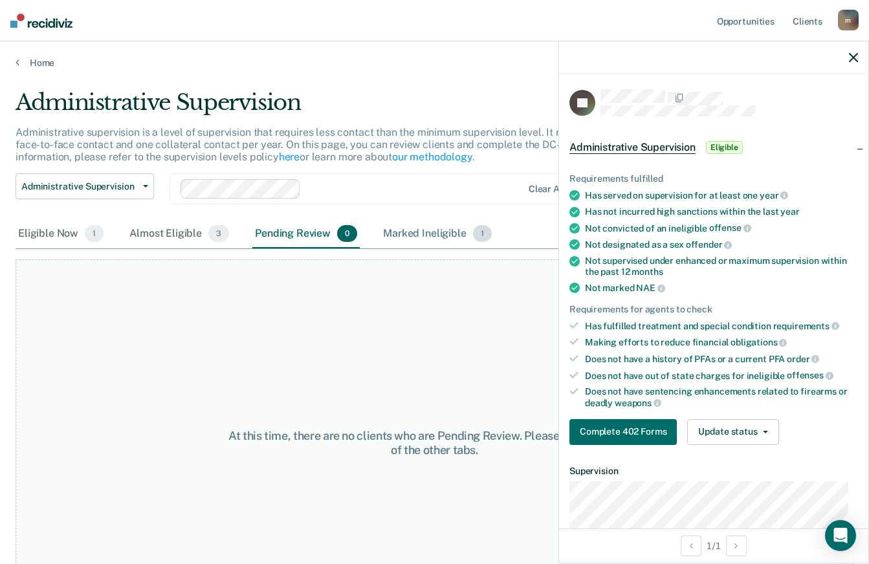
click at [431, 236] on div "Marked Ineligible 1" at bounding box center [438, 234] width 114 height 28
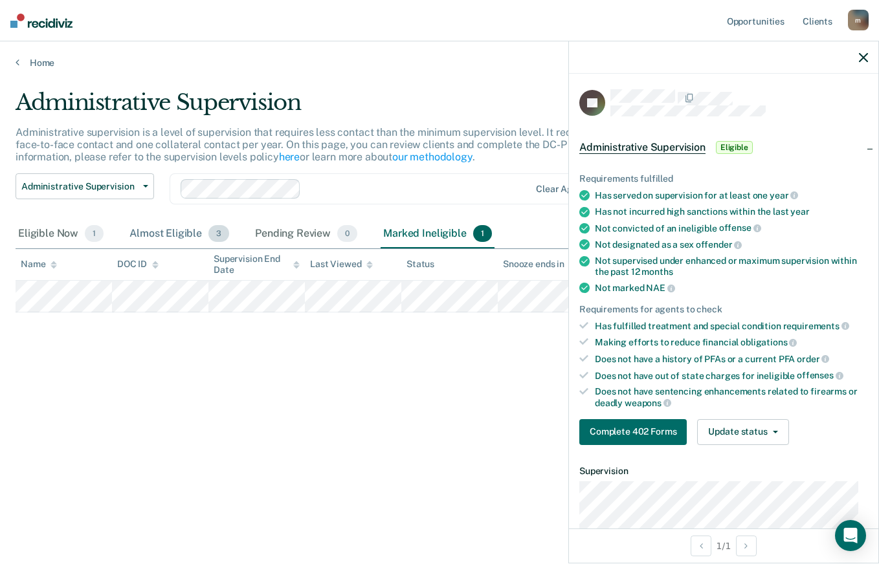
click at [164, 233] on div "Almost Eligible 3" at bounding box center [179, 234] width 105 height 28
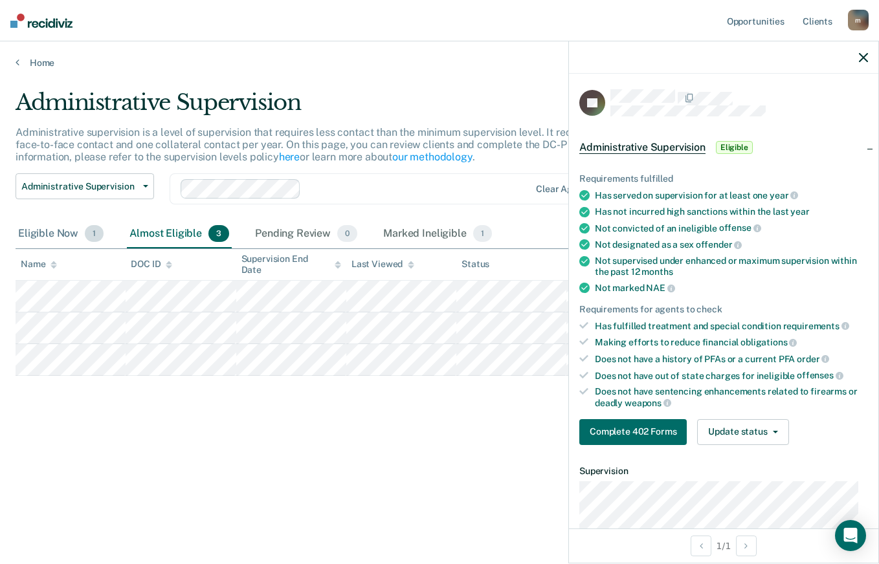
click at [42, 229] on div "Eligible Now 1" at bounding box center [61, 234] width 91 height 28
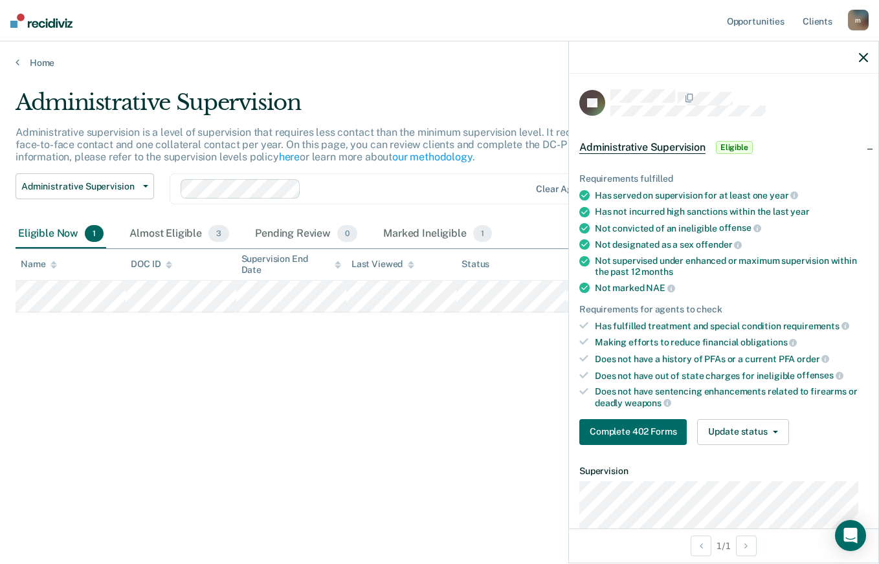
click at [37, 71] on main "Administrative Supervision Administrative supervision is a level of supervision…" at bounding box center [439, 315] width 879 height 492
click at [32, 64] on link "Home" at bounding box center [440, 63] width 848 height 12
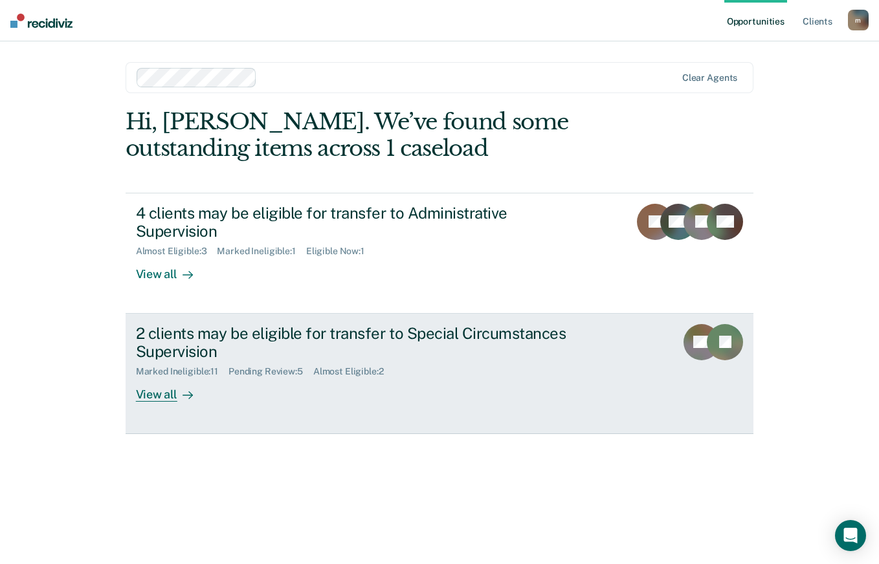
click at [162, 326] on div "2 clients may be eligible for transfer to Special Circumstances Supervision" at bounding box center [363, 343] width 454 height 38
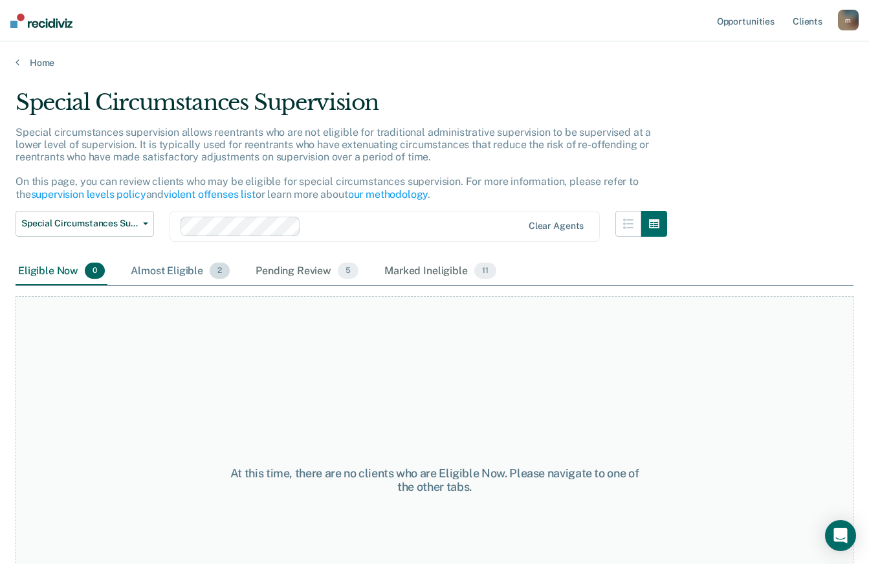
click at [165, 267] on div "Almost Eligible 2" at bounding box center [180, 272] width 104 height 28
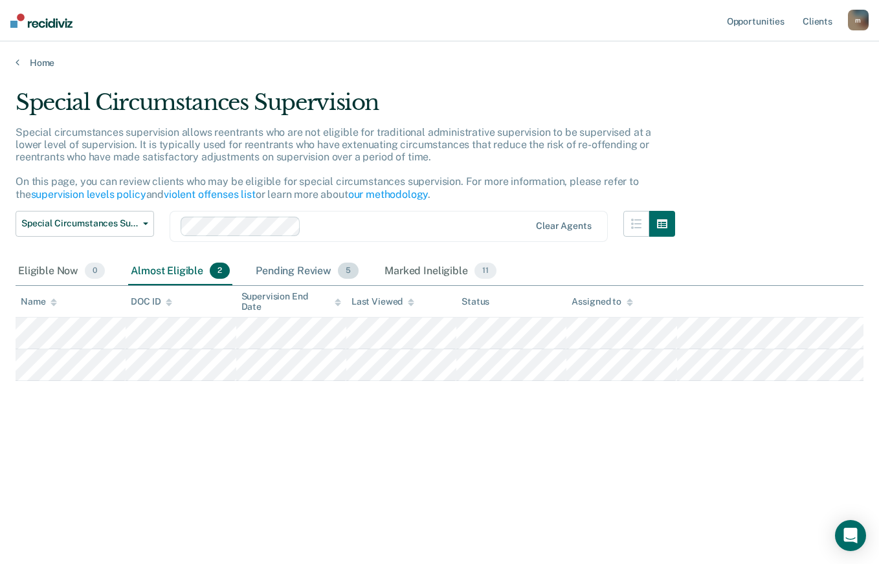
click at [290, 263] on div "Pending Review 5" at bounding box center [307, 272] width 108 height 28
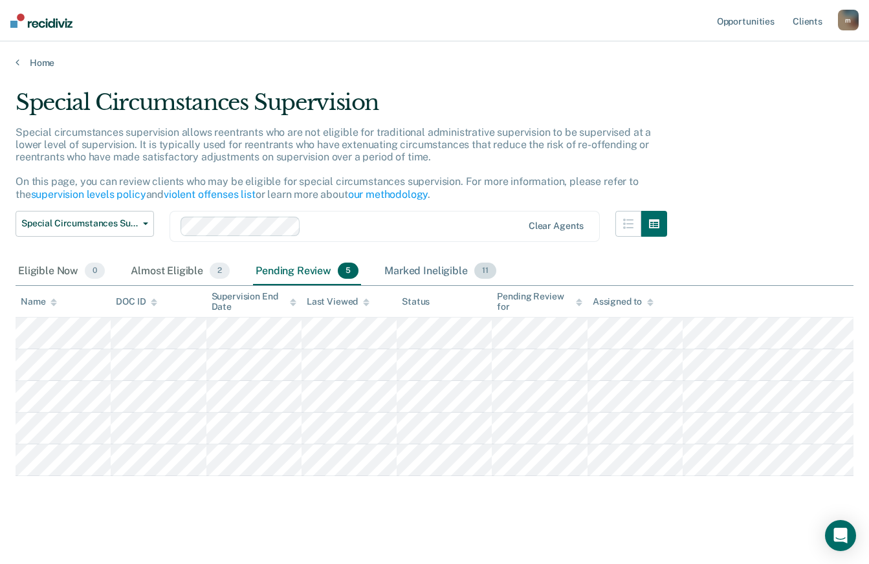
click at [407, 265] on div "Marked Ineligible 11" at bounding box center [440, 272] width 117 height 28
